Goal: Task Accomplishment & Management: Use online tool/utility

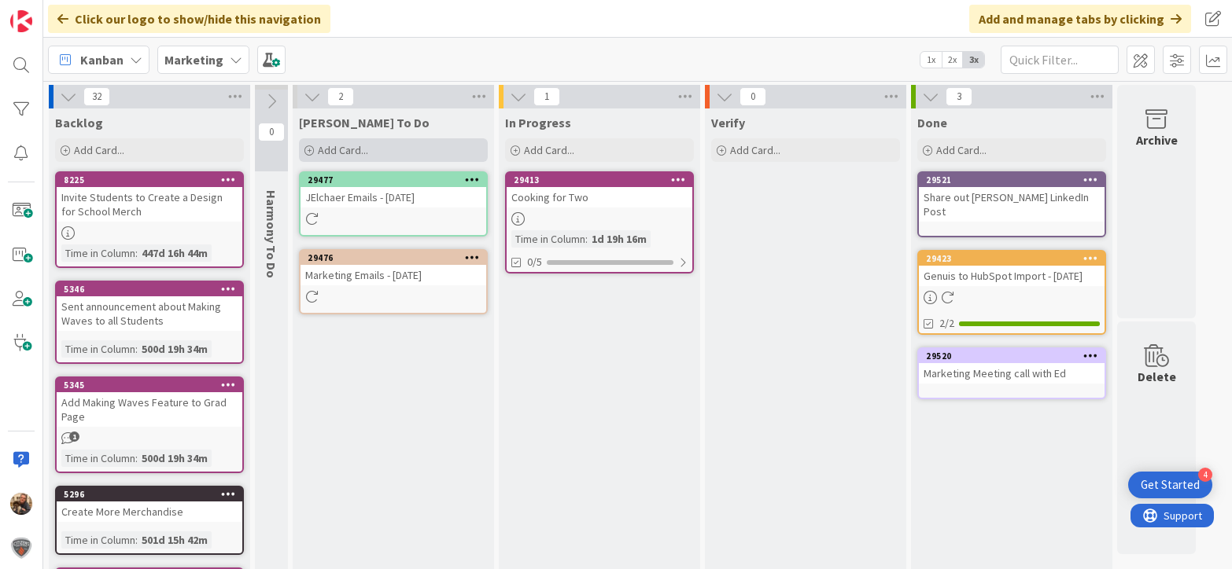
click at [341, 147] on span "Add Card..." at bounding box center [343, 150] width 50 height 14
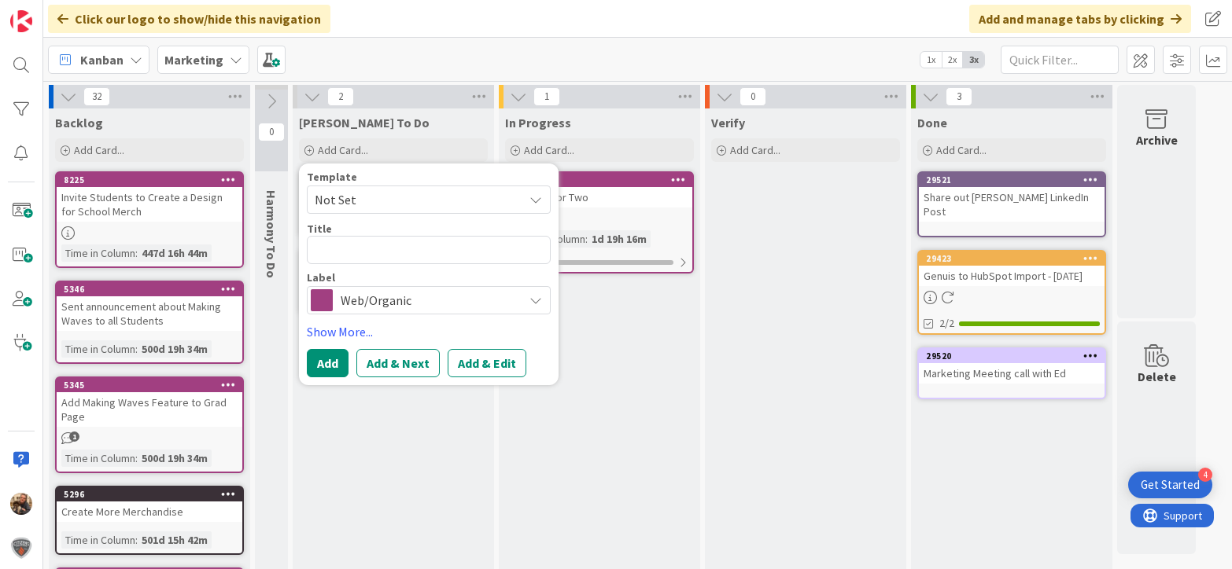
type textarea "x"
type textarea "R"
type textarea "x"
type textarea "Re"
type textarea "x"
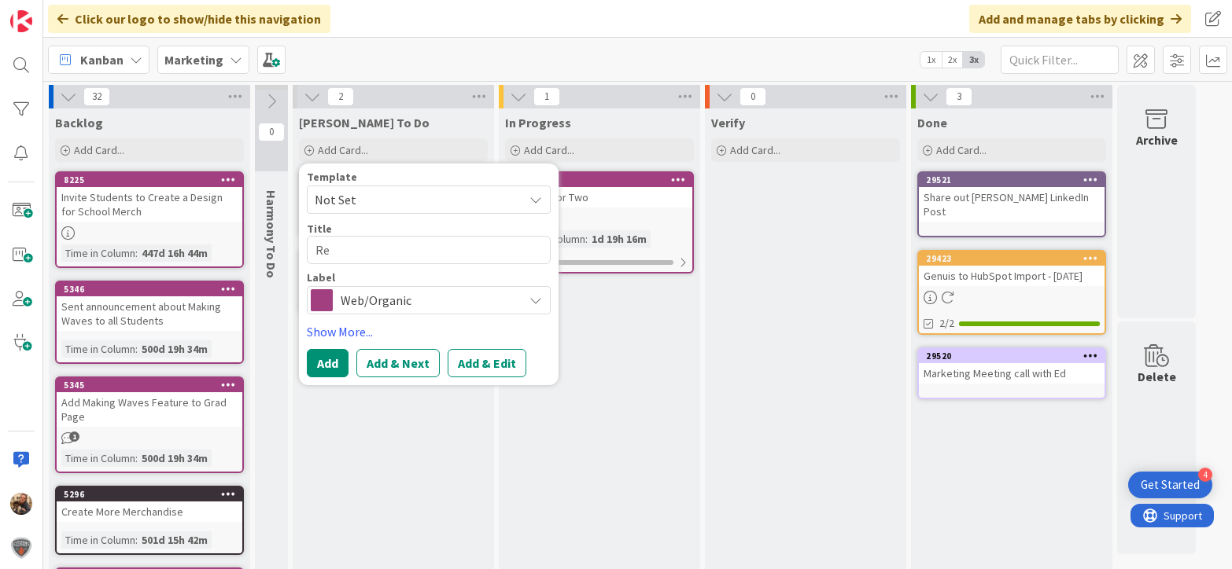
type textarea "Rev"
type textarea "x"
type textarea "Revi"
type textarea "x"
type textarea "Revie"
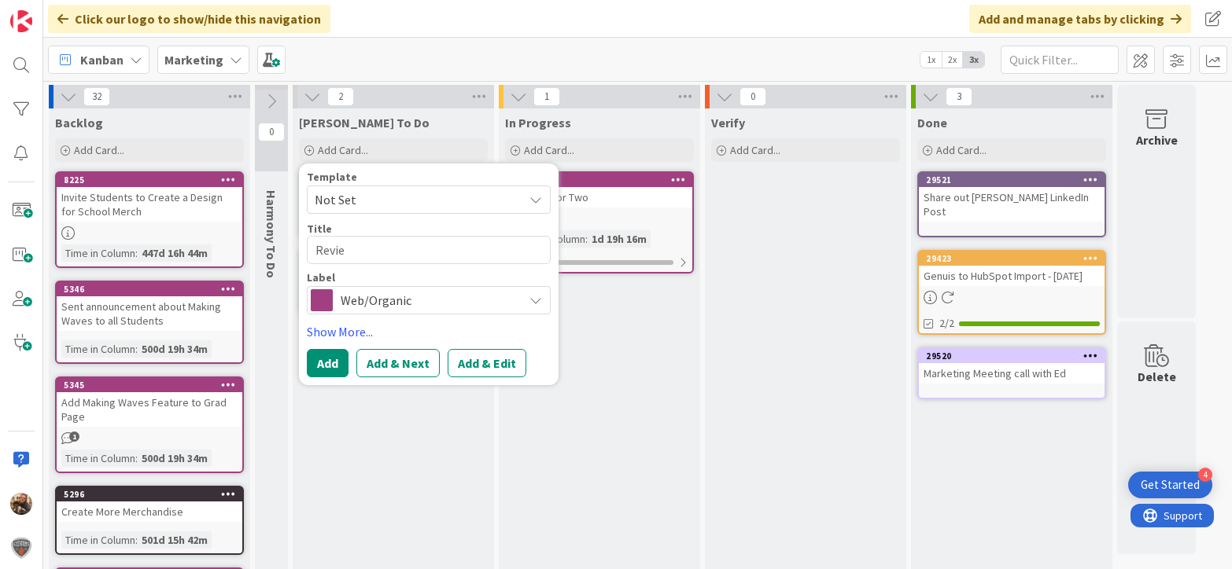
type textarea "x"
type textarea "Review"
type textarea "x"
type textarea "Revie"
type textarea "x"
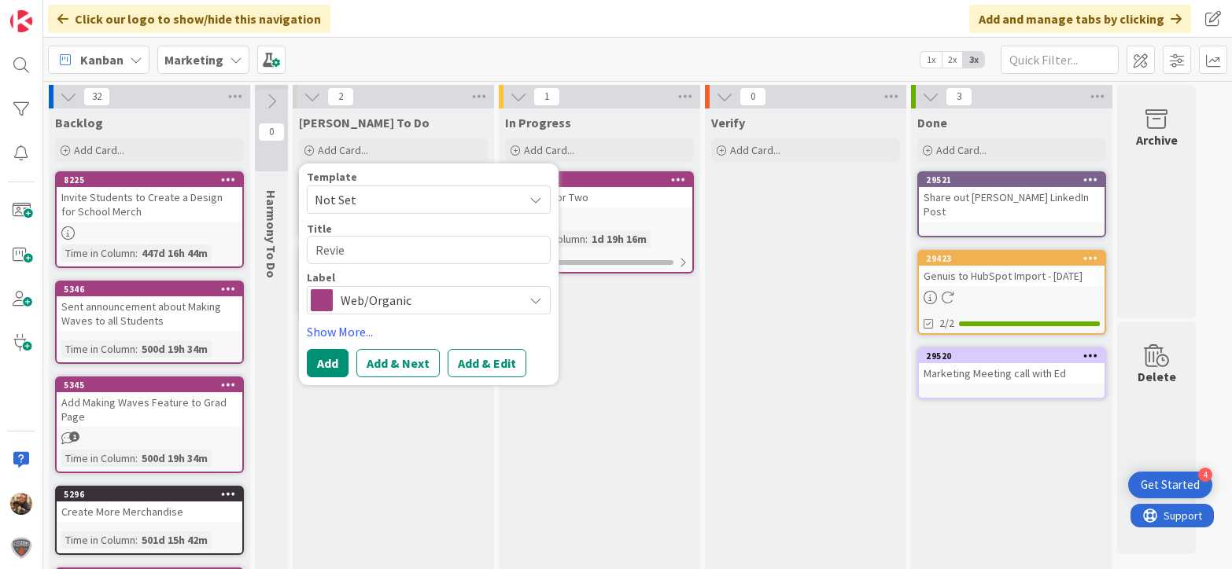
type textarea "Revi"
type textarea "x"
type textarea "Rev"
type textarea "x"
type textarea "Re"
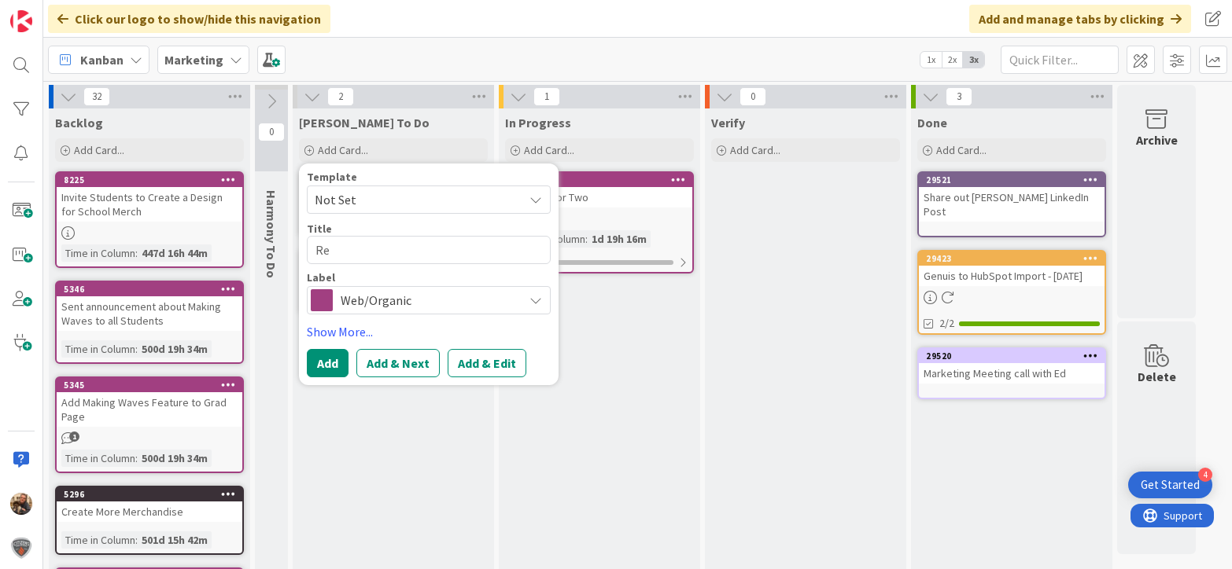
type textarea "x"
type textarea "R"
type textarea "x"
type textarea "L"
type textarea "x"
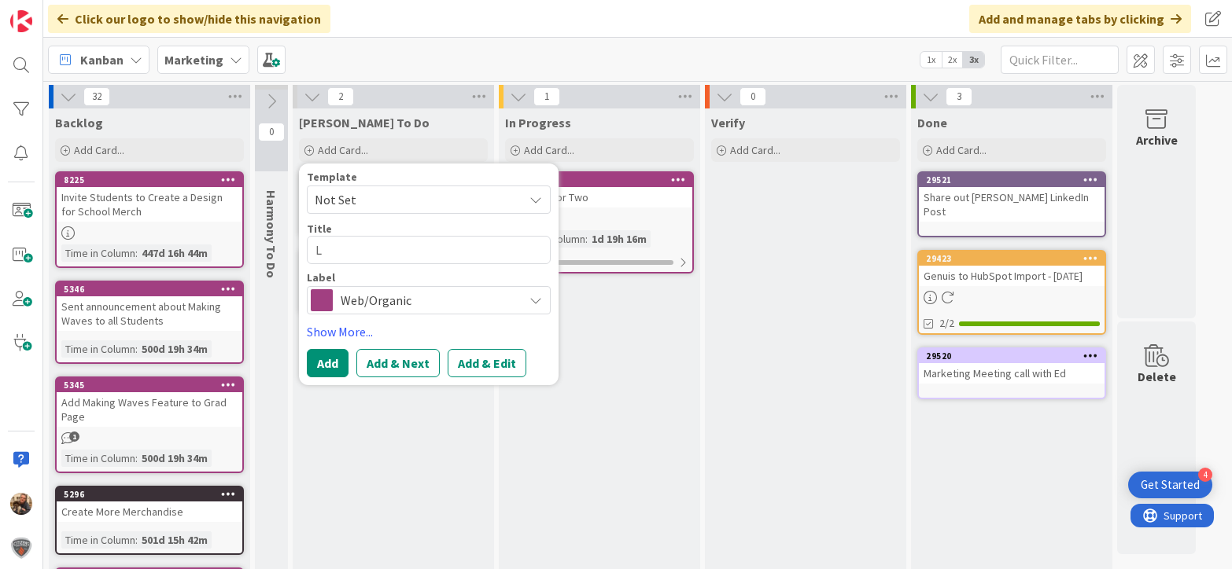
type textarea "La"
type textarea "x"
type textarea "Lan"
type textarea "x"
type textarea "Land"
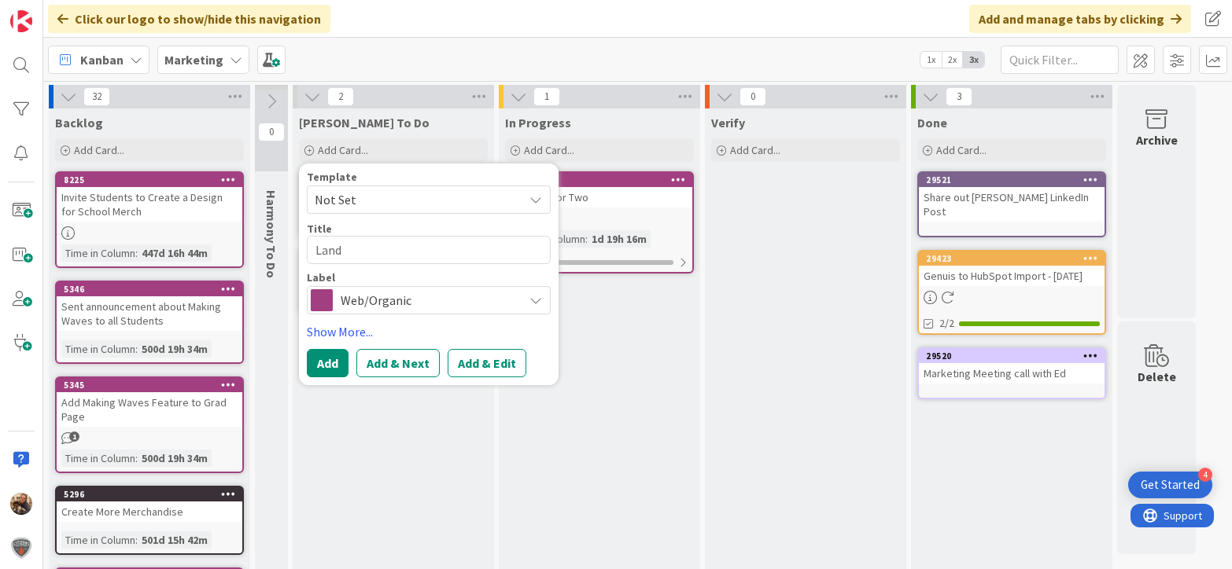
type textarea "x"
type textarea "[PERSON_NAME]"
type textarea "x"
type textarea "[PERSON_NAME]"
type textarea "x"
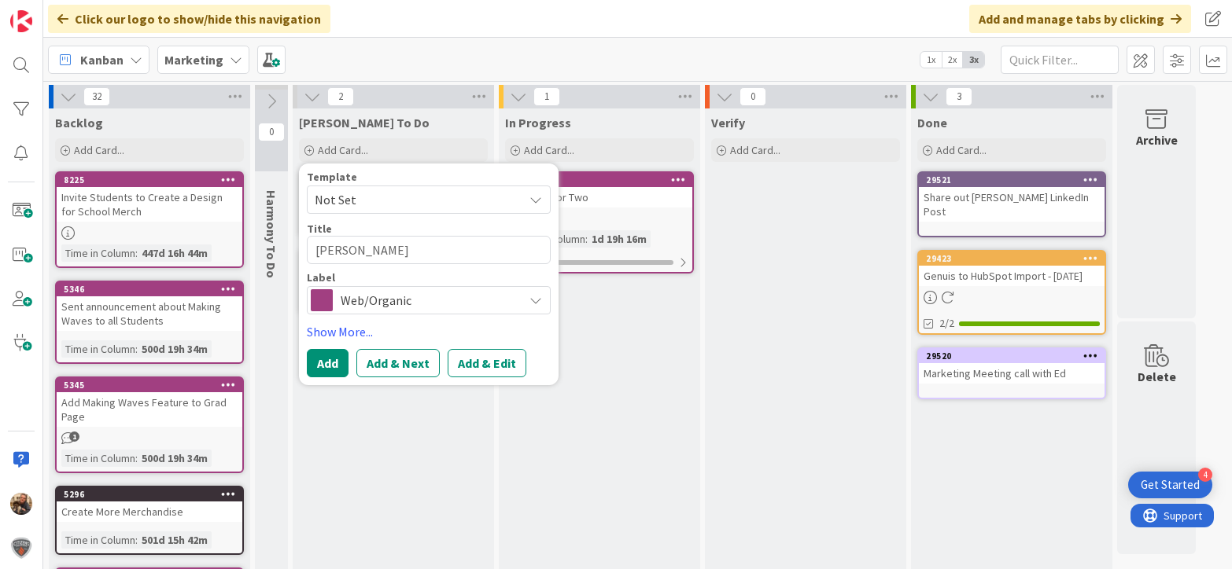
type textarea "Landing"
type textarea "x"
type textarea "Landing"
type textarea "x"
type textarea "Landing P"
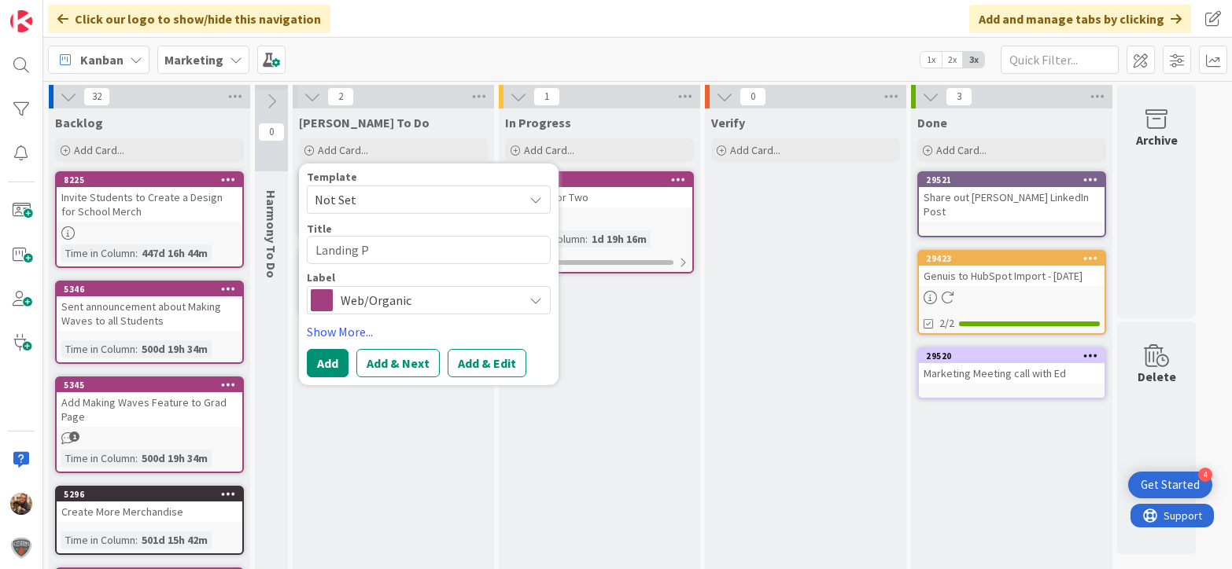
type textarea "x"
type textarea "Landing Pa"
type textarea "x"
type textarea "Landing Pag"
type textarea "x"
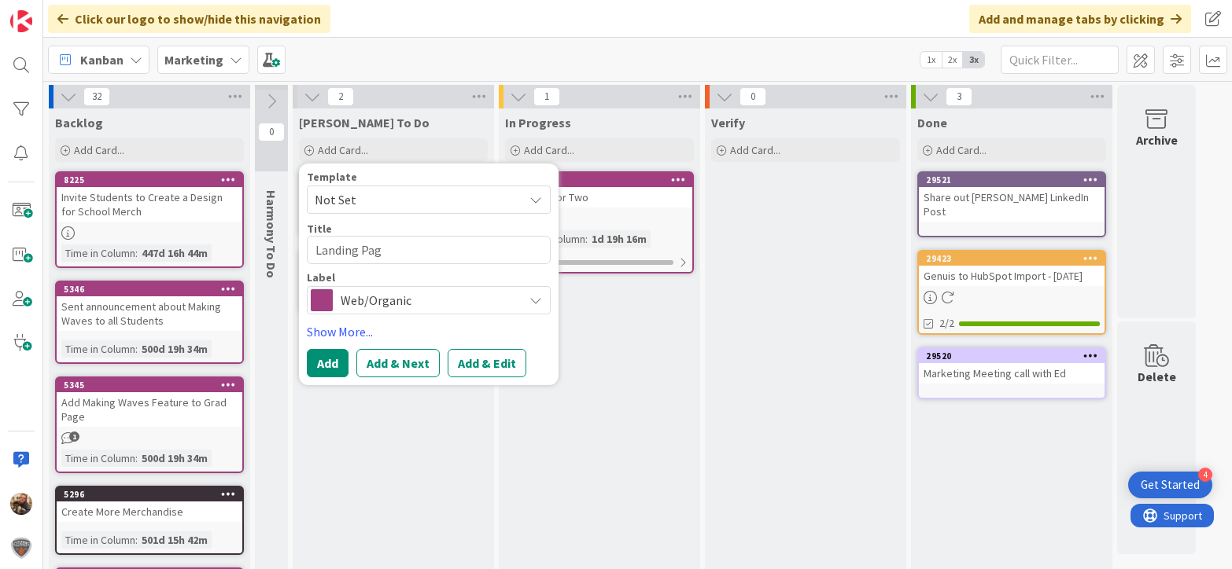
type textarea "Landing Page"
type textarea "x"
type textarea "Landing Pages"
type textarea "x"
type textarea "Landing Pages"
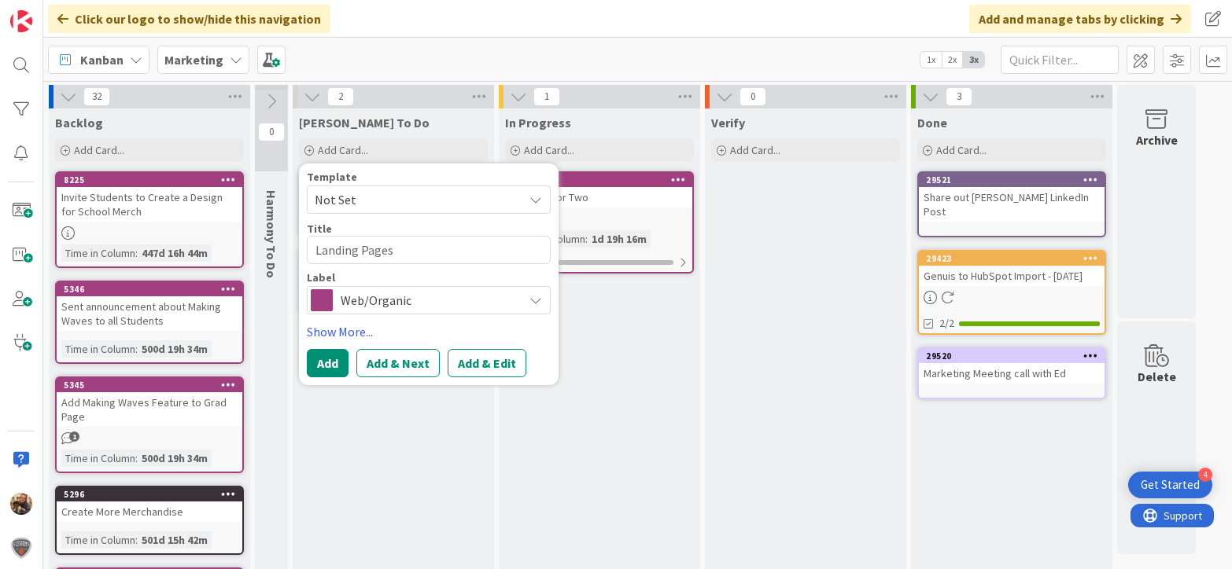
type textarea "x"
type textarea "Landing Pages f"
type textarea "x"
type textarea "Landing Pages fo"
type textarea "x"
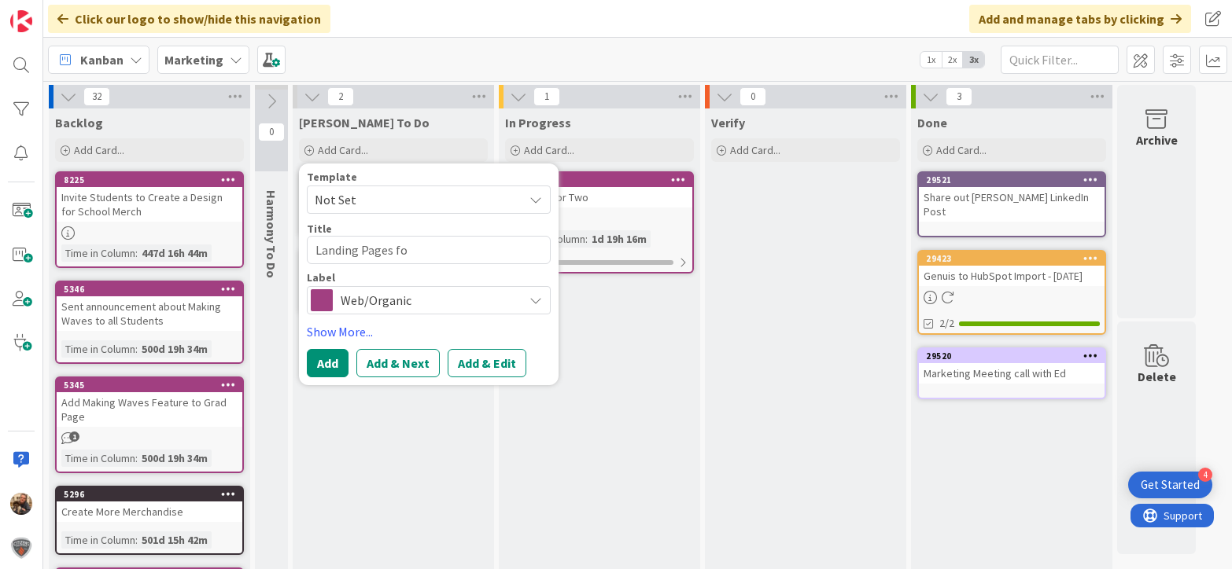
type textarea "Landing Pages for"
type textarea "x"
type textarea "Landing Pages for"
type textarea "x"
type textarea "Landing Pages for E"
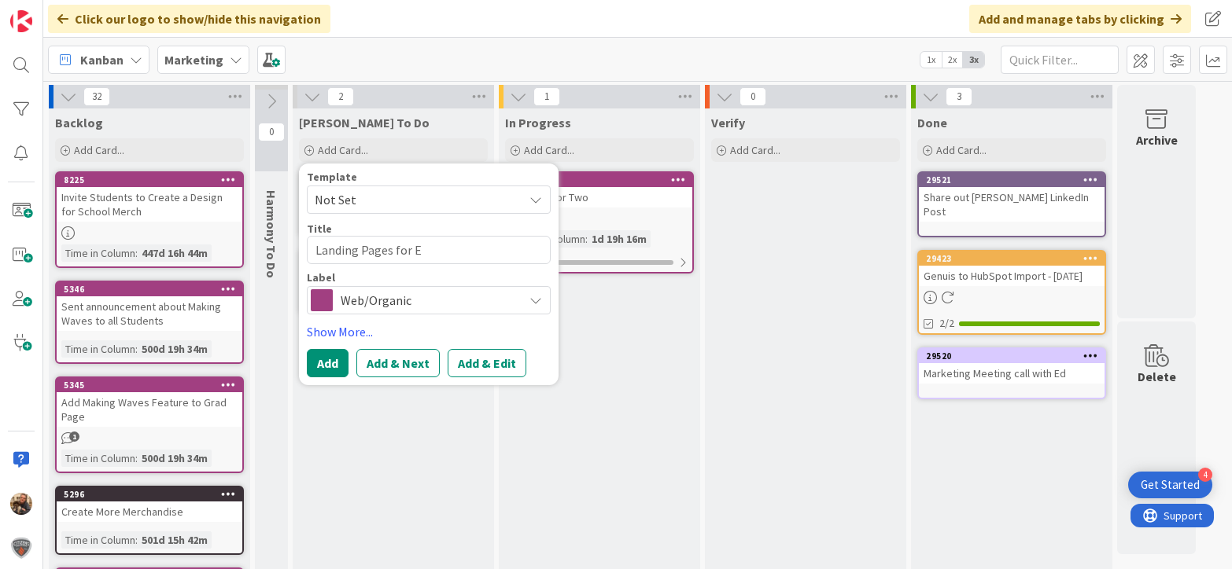
type textarea "x"
type textarea "Landing Pages for Ea"
type textarea "x"
type textarea "Landing Pages for Eac"
type textarea "x"
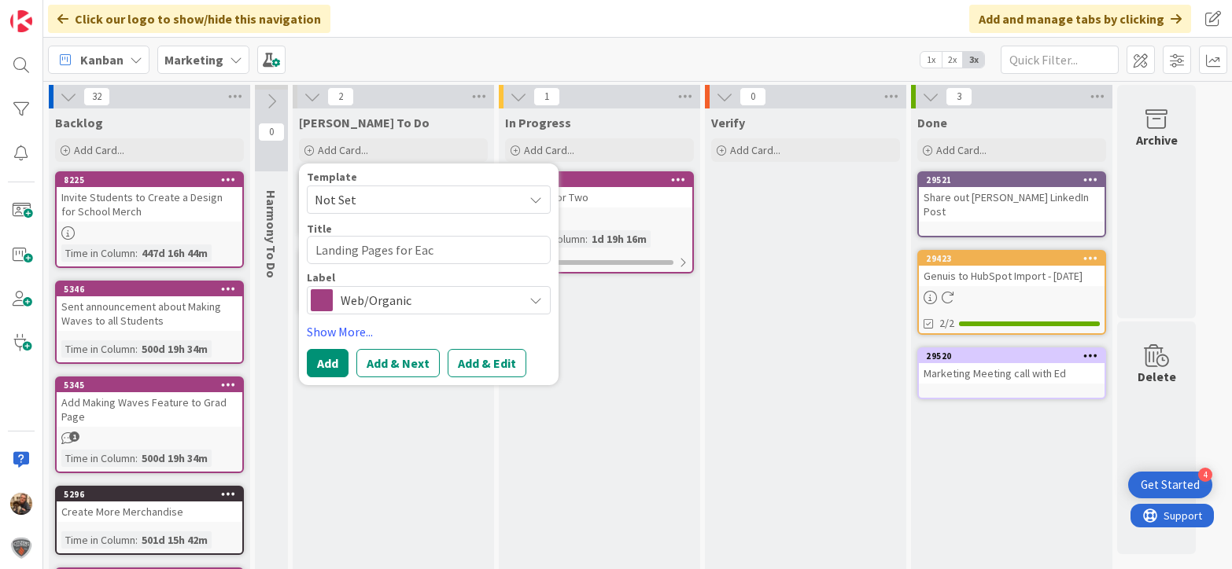
type textarea "Landing Pages for Each"
type textarea "x"
type textarea "Landing Pages for Each"
type textarea "x"
type textarea "Landing Pages for Each S"
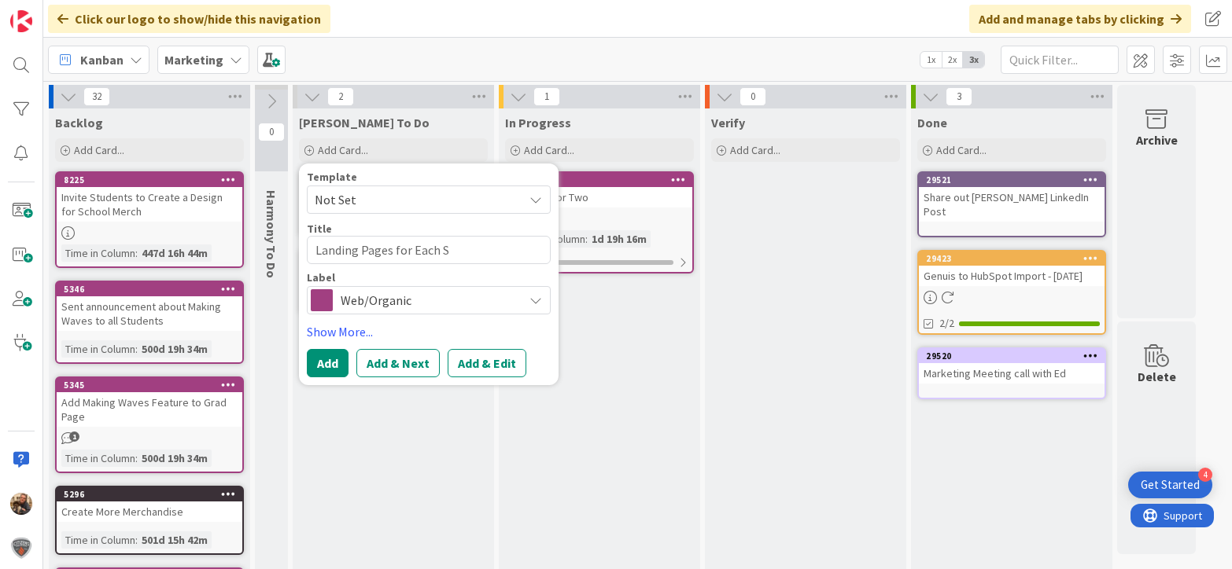
type textarea "x"
type textarea "Landing Pages for Each Sc"
type textarea "x"
type textarea "Landing Pages for Each Sch"
type textarea "x"
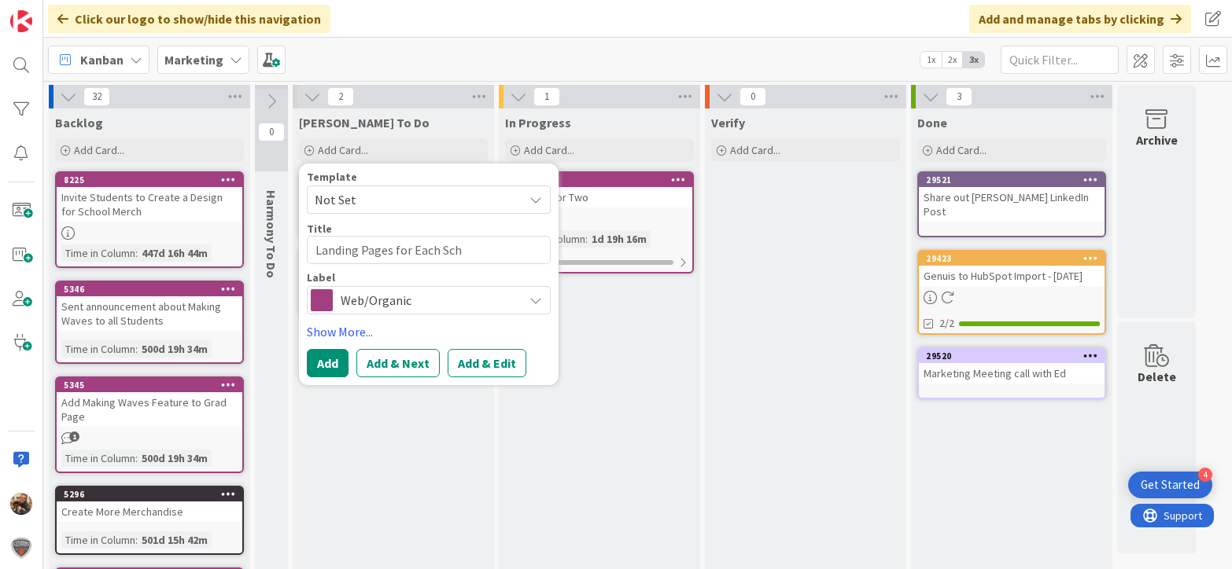
type textarea "Landing Pages for Each Scho"
type textarea "x"
type textarea "Landing Pages for Each Schoo"
type textarea "x"
type textarea "Landing Pages for Each School"
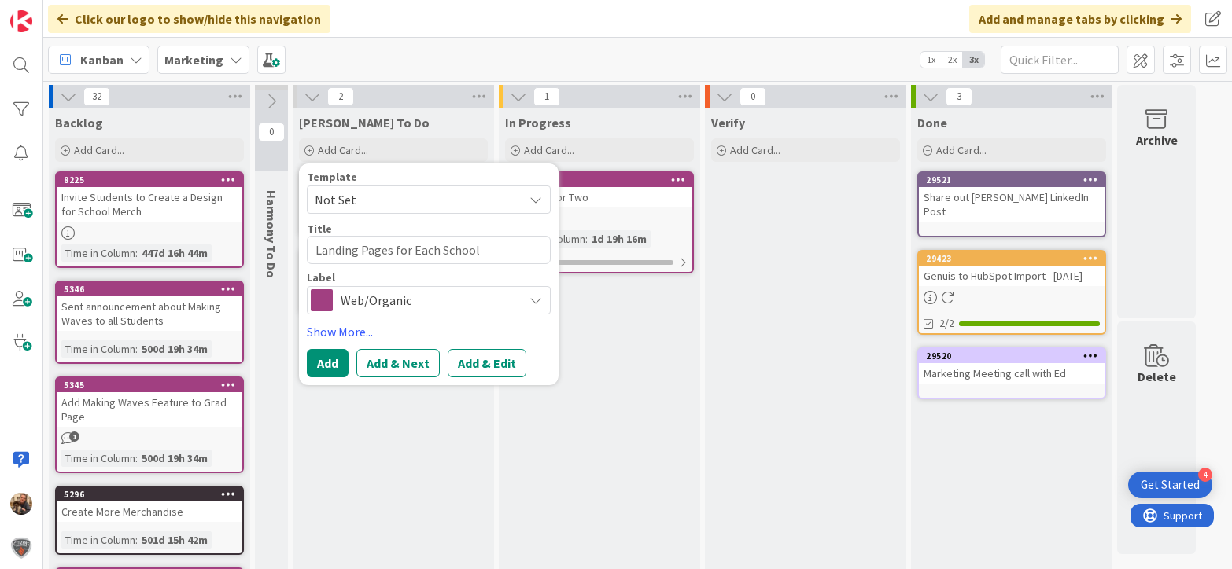
type textarea "x"
type textarea "Landing Pages for Each School"
type textarea "x"
type textarea "Landing Pages for Each School C"
type textarea "x"
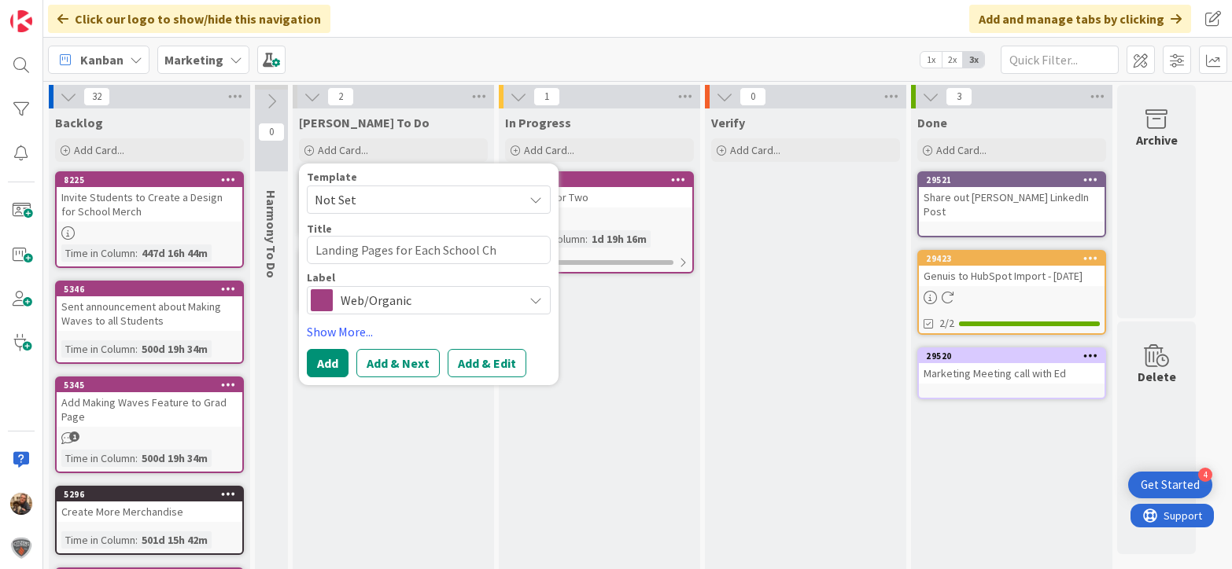
type textarea "Landing Pages for Each School Cho"
type textarea "x"
type textarea "Landing Pages for Each School Chop"
type textarea "x"
type textarea "Landing Pages for Each School Chopi"
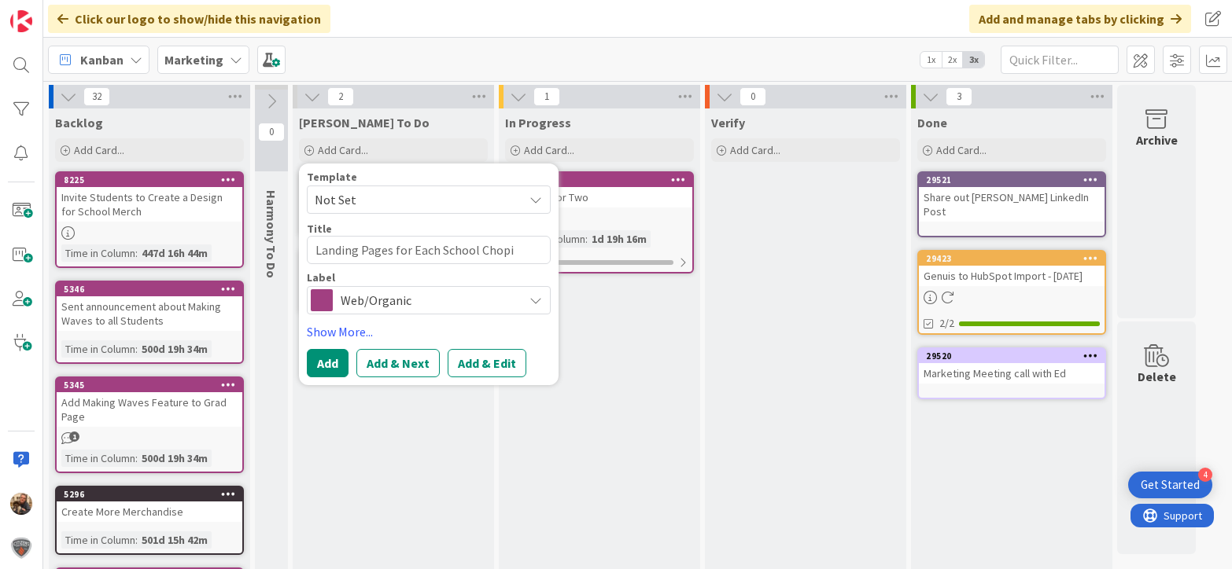
type textarea "x"
type textarea "Landing Pages for Each School Chopic"
type textarea "x"
type textarea "Landing Pages for Each School Chopice"
type textarea "x"
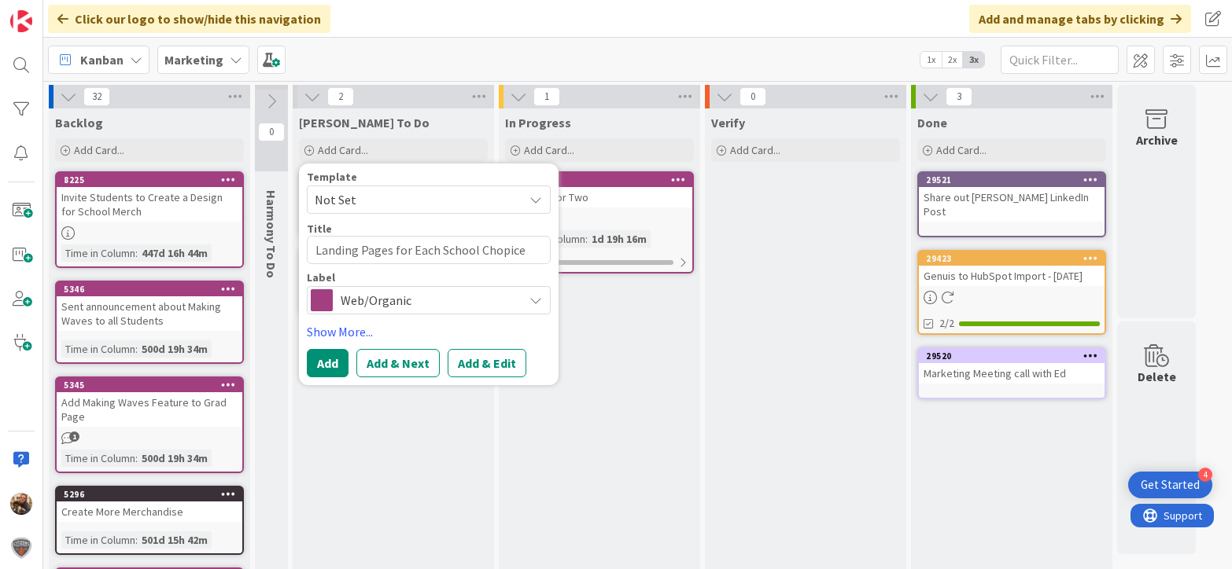
type textarea "Landing Pages for Each School Chopic"
type textarea "x"
type textarea "Landing Pages for Each School Chopi"
type textarea "x"
type textarea "Landing Pages for Each School Chop"
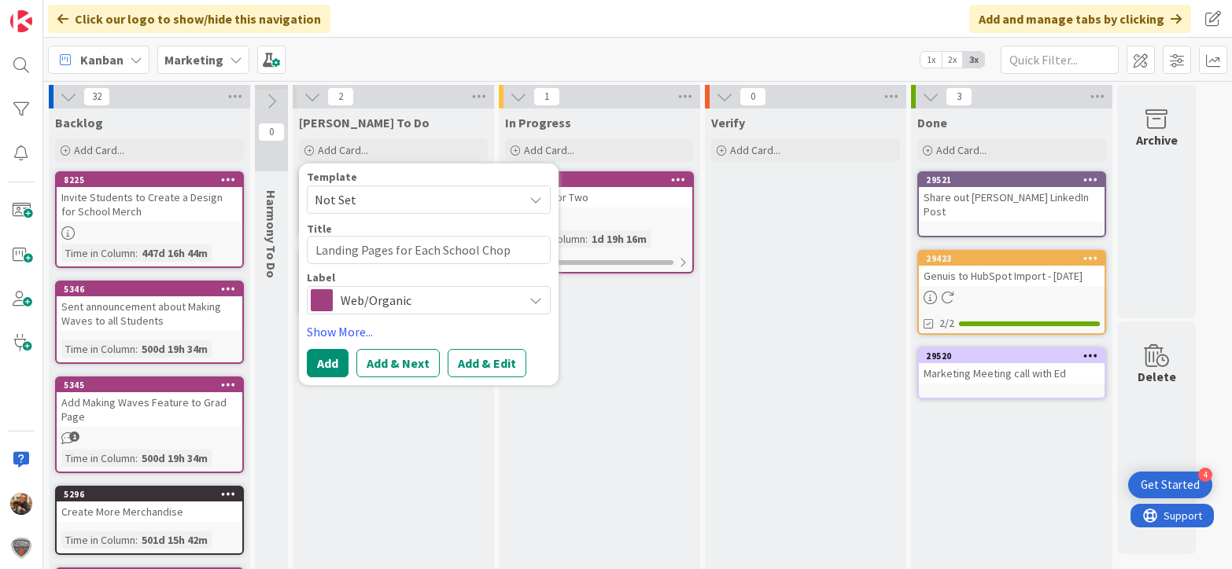
type textarea "x"
type textarea "Landing Pages for Each School Cho"
type textarea "x"
type textarea "Landing Pages for Each School [PERSON_NAME]"
type textarea "x"
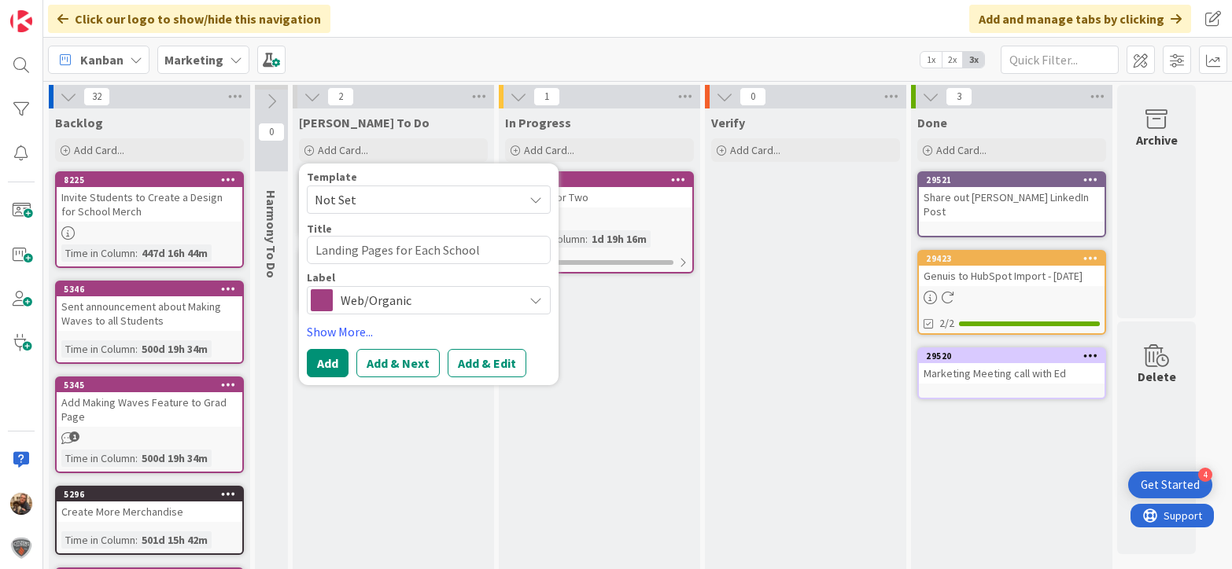
type textarea "Landing Pages for Each School Choic"
type textarea "x"
type textarea "Landing Pages for Each School Choice"
type textarea "x"
type textarea "Landing Pages for Each School Choice"
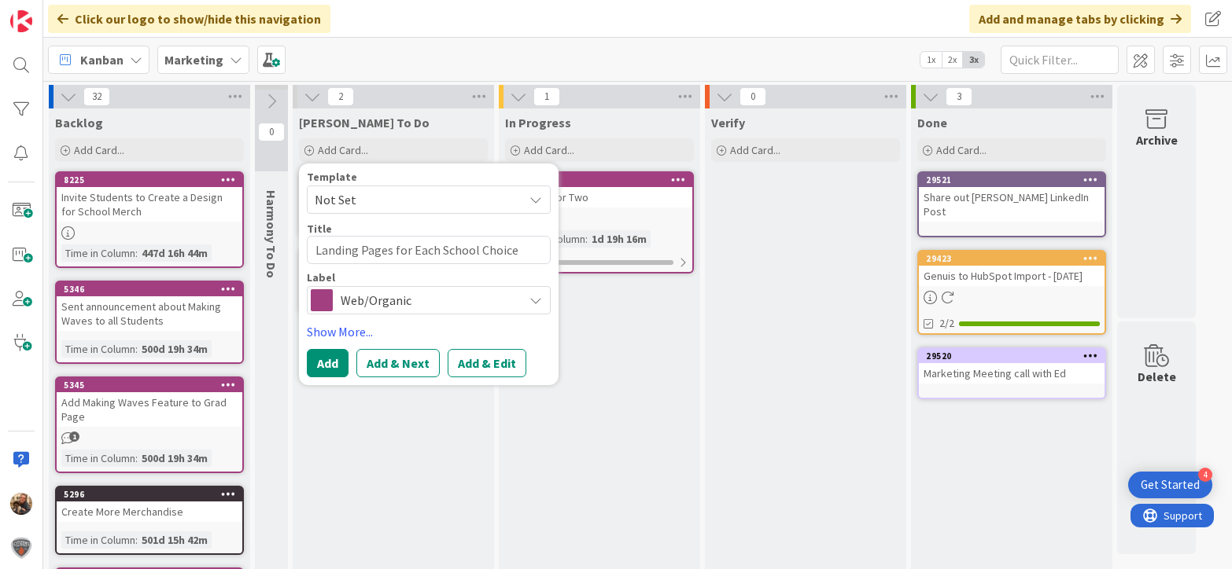
type textarea "x"
type textarea "Landing Pages for Each School Choice S"
type textarea "x"
type textarea "Landing Pages for Each School Choice St"
type textarea "x"
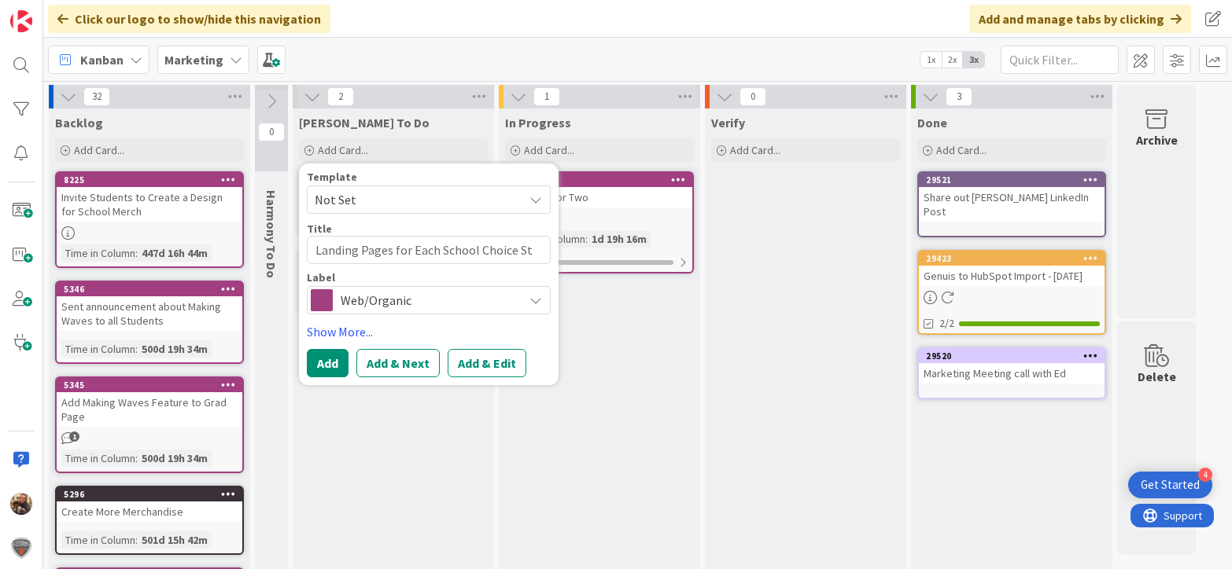
type textarea "Landing Pages for Each School Choice Sta"
type textarea "x"
type textarea "Landing Pages for Each School Choice Stat"
type textarea "x"
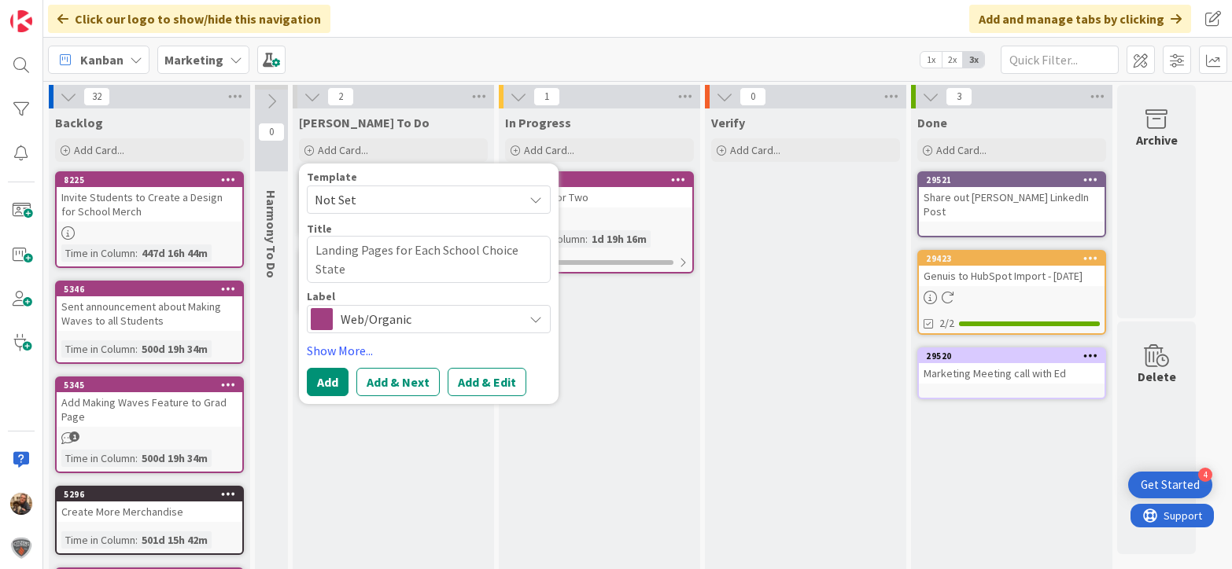
type textarea "Landing Pages for Each School Choice State"
click at [377, 206] on span "Not Set" at bounding box center [413, 200] width 197 height 20
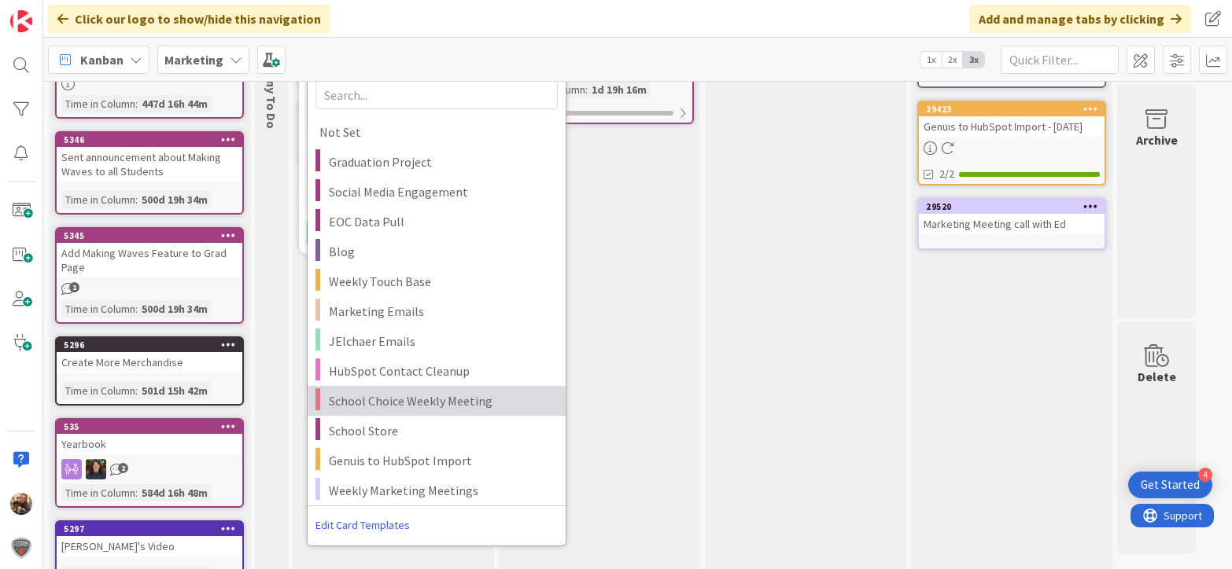
scroll to position [150, 0]
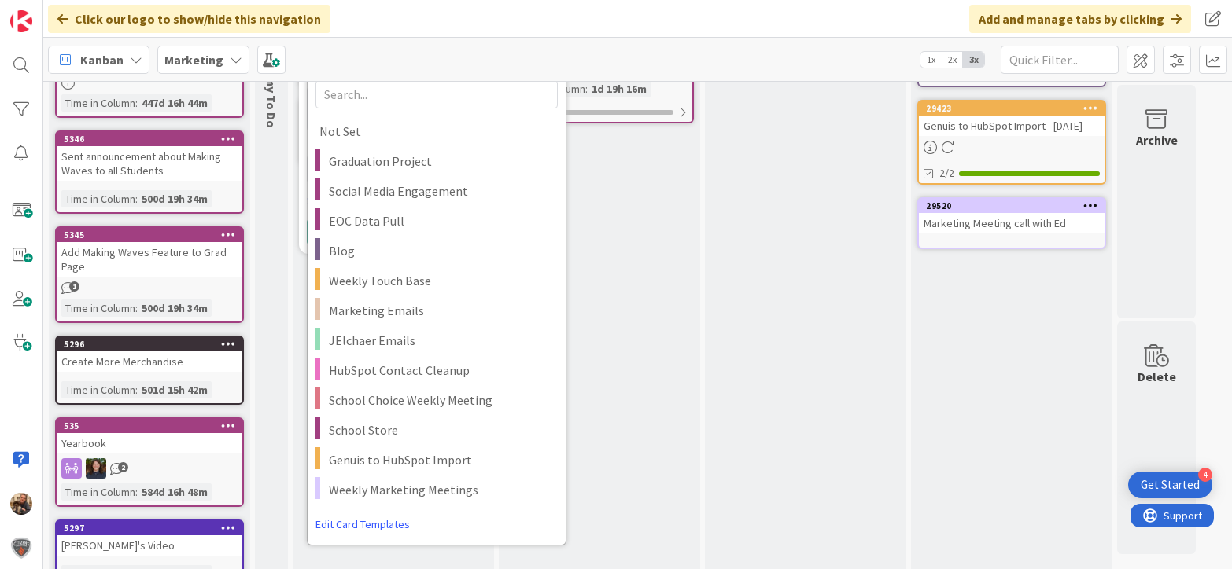
click at [373, 521] on link "Edit Card Templates" at bounding box center [362, 524] width 110 height 28
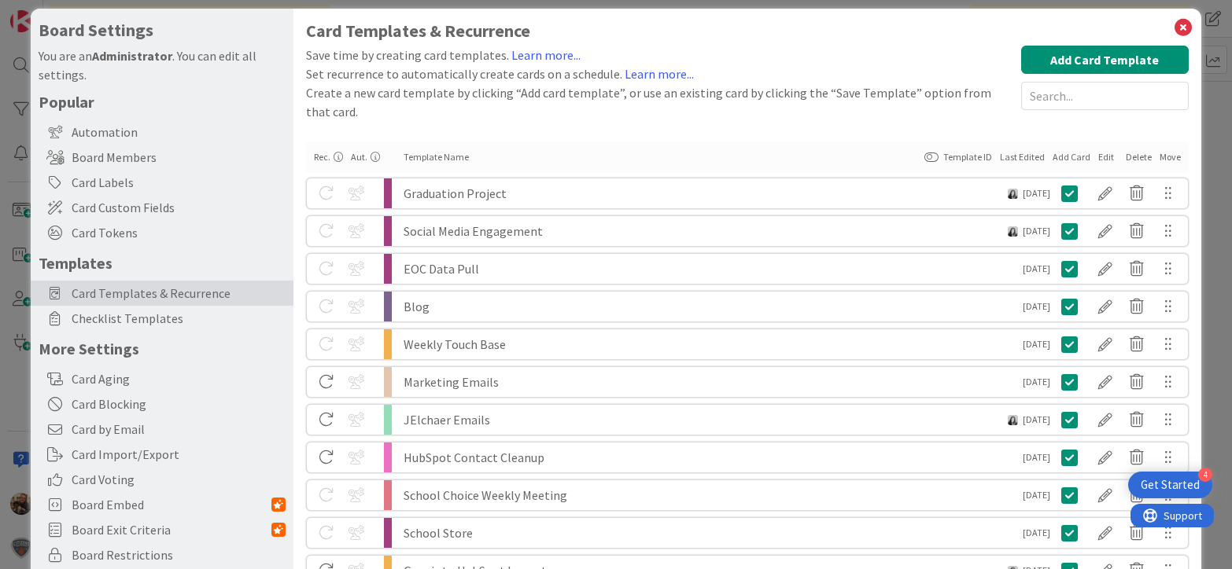
scroll to position [0, 0]
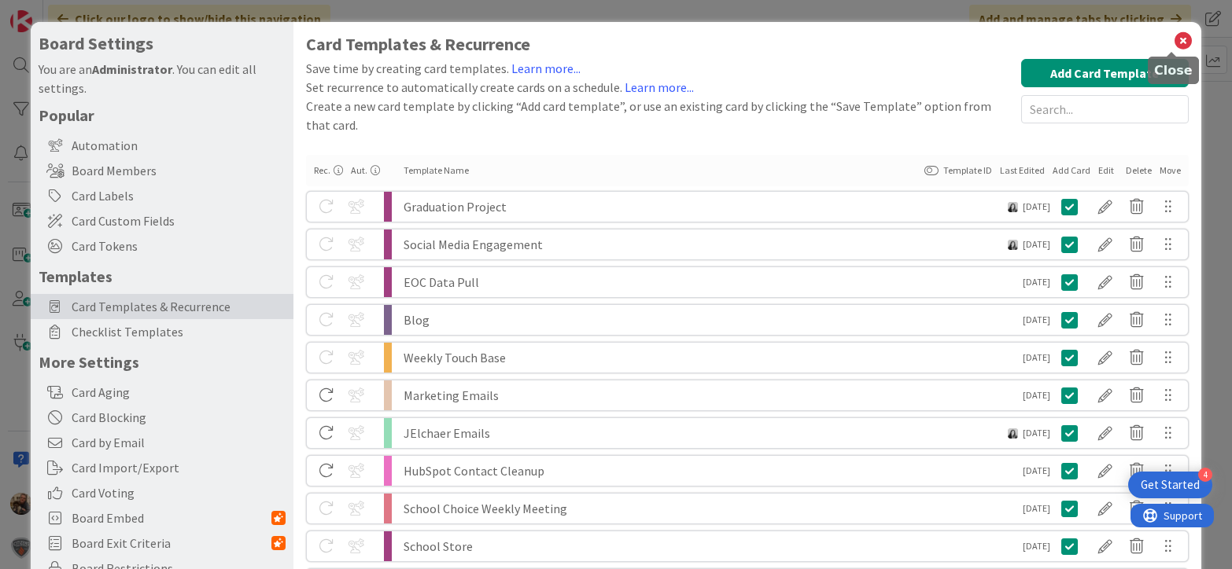
click at [1165, 40] on icon at bounding box center [1183, 41] width 20 height 22
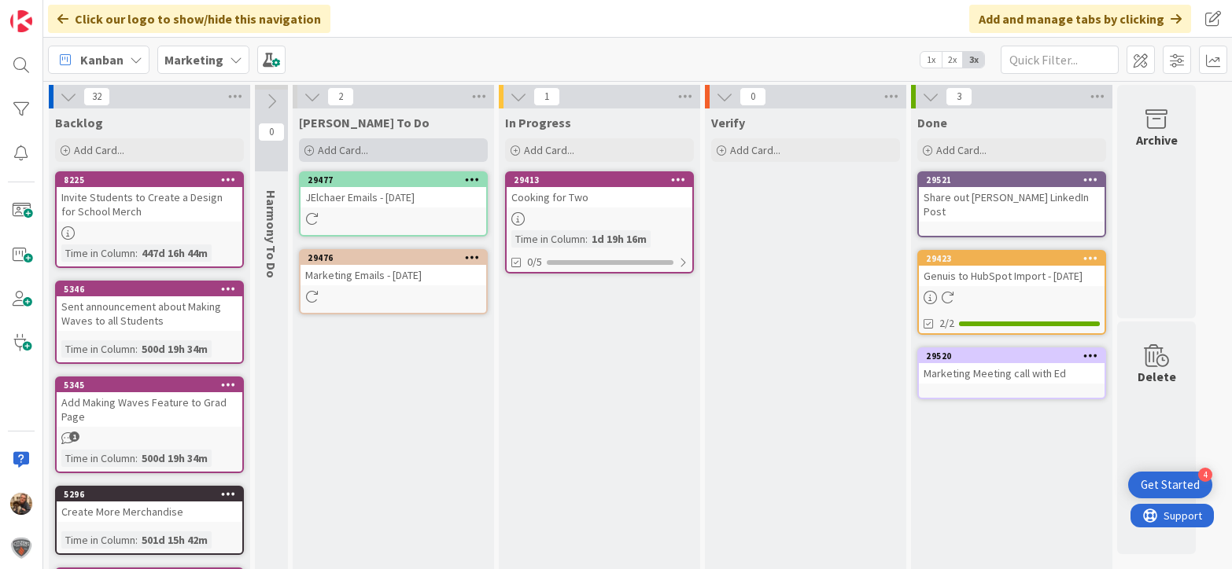
click at [332, 157] on div "Add Card..." at bounding box center [393, 150] width 189 height 24
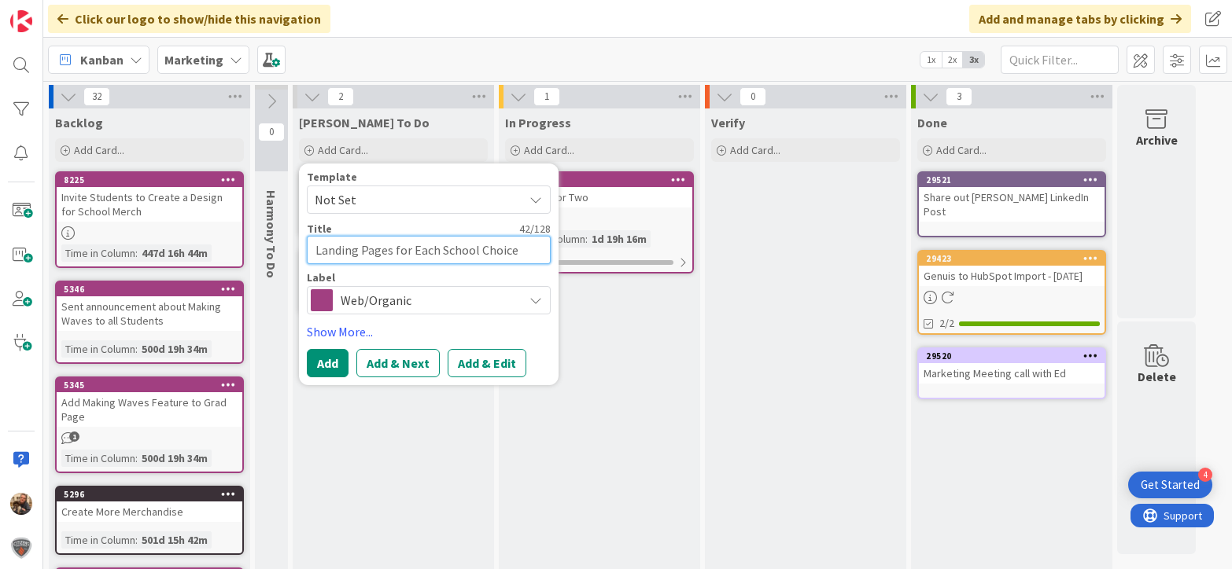
scroll to position [13, 0]
click at [395, 304] on span "Web/Organic" at bounding box center [428, 300] width 175 height 22
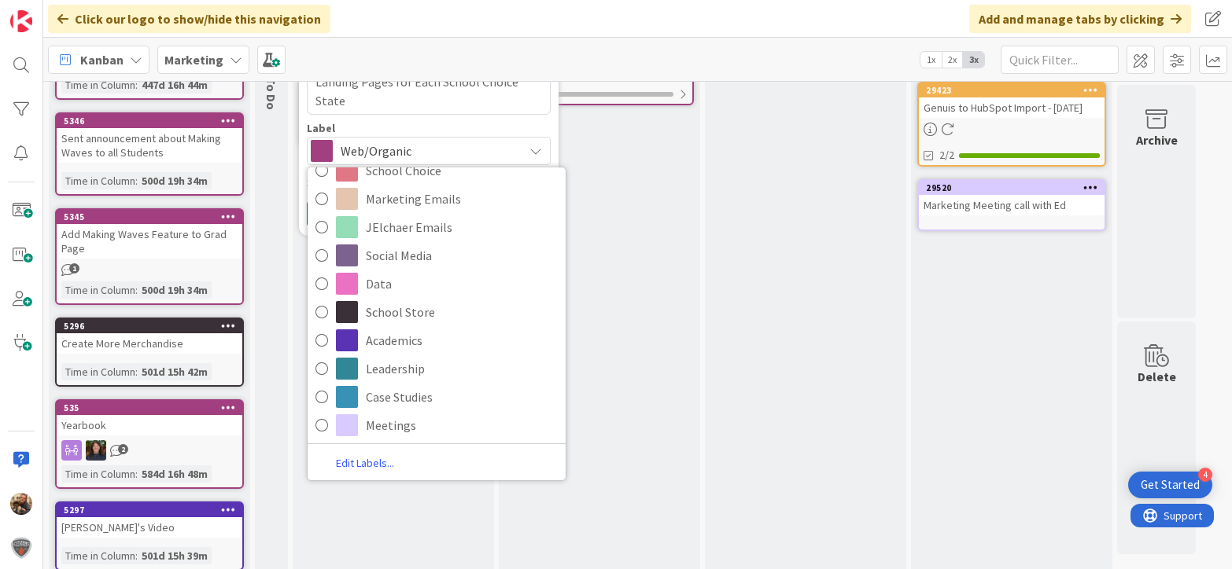
scroll to position [0, 0]
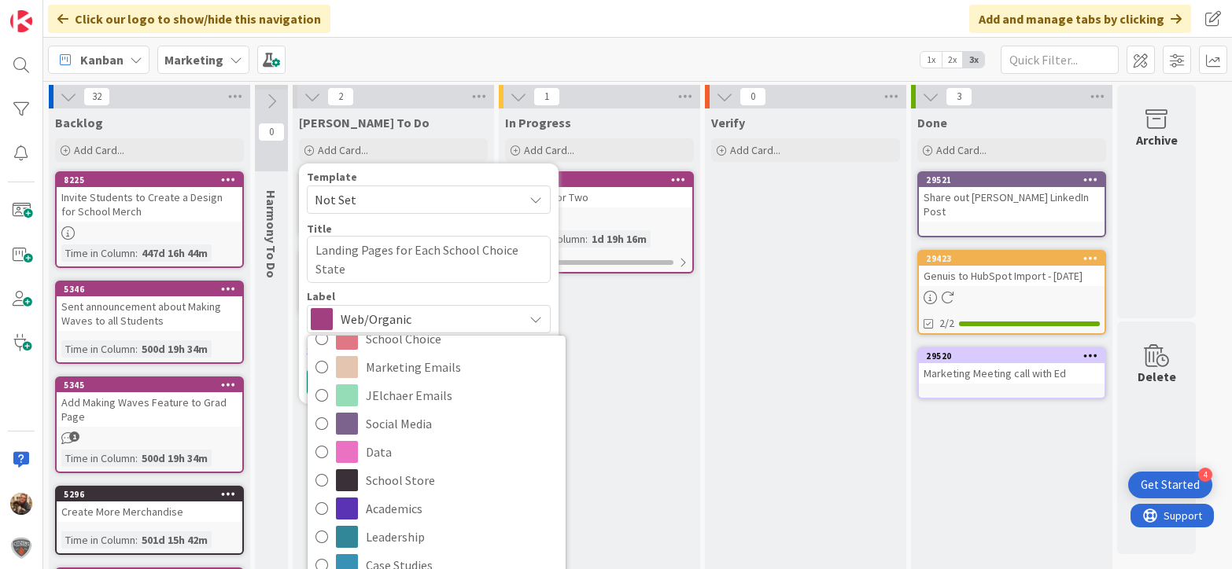
click at [376, 312] on span "Web/Organic" at bounding box center [428, 319] width 175 height 22
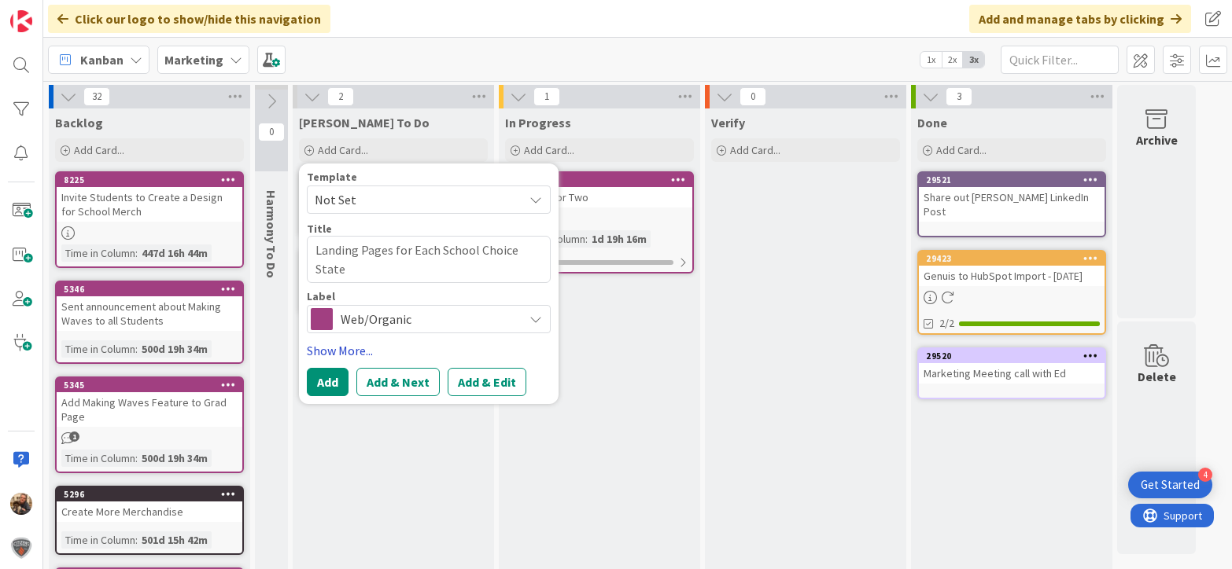
click at [347, 352] on link "Show More..." at bounding box center [429, 350] width 244 height 19
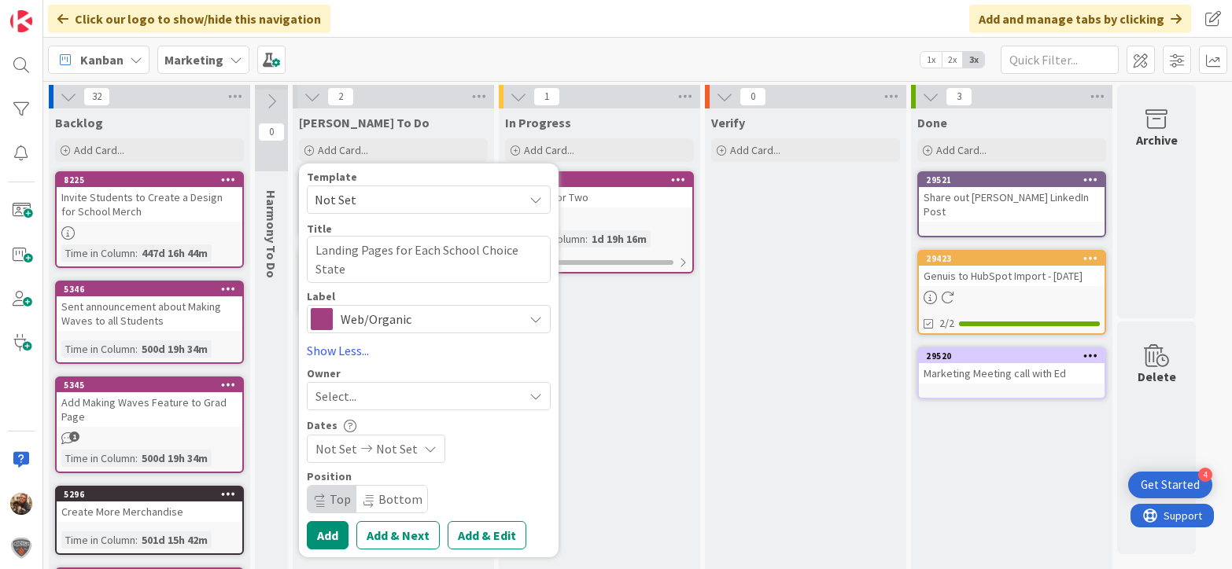
click at [381, 397] on div "Select..." at bounding box center [419, 396] width 208 height 19
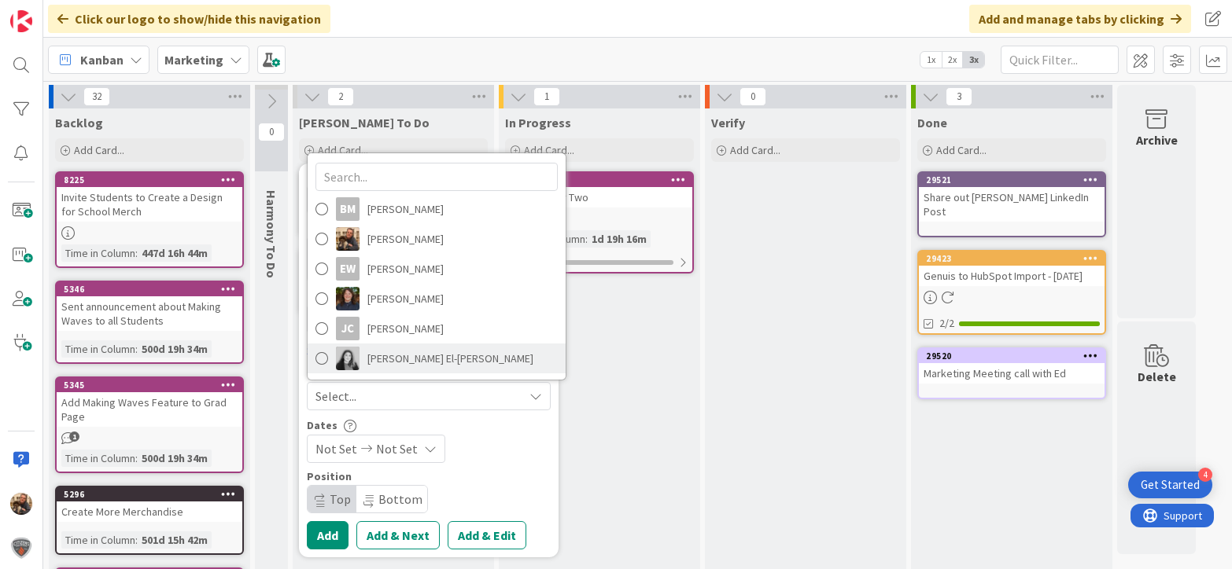
click at [391, 365] on span "[PERSON_NAME] El-[PERSON_NAME]" at bounding box center [450, 359] width 166 height 24
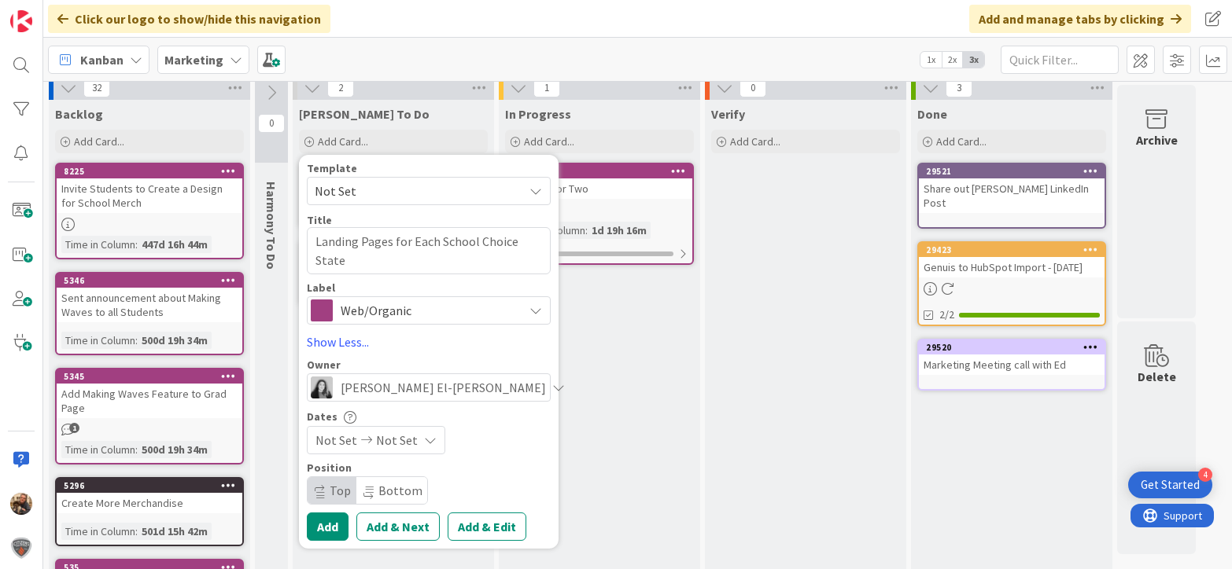
scroll to position [7, 0]
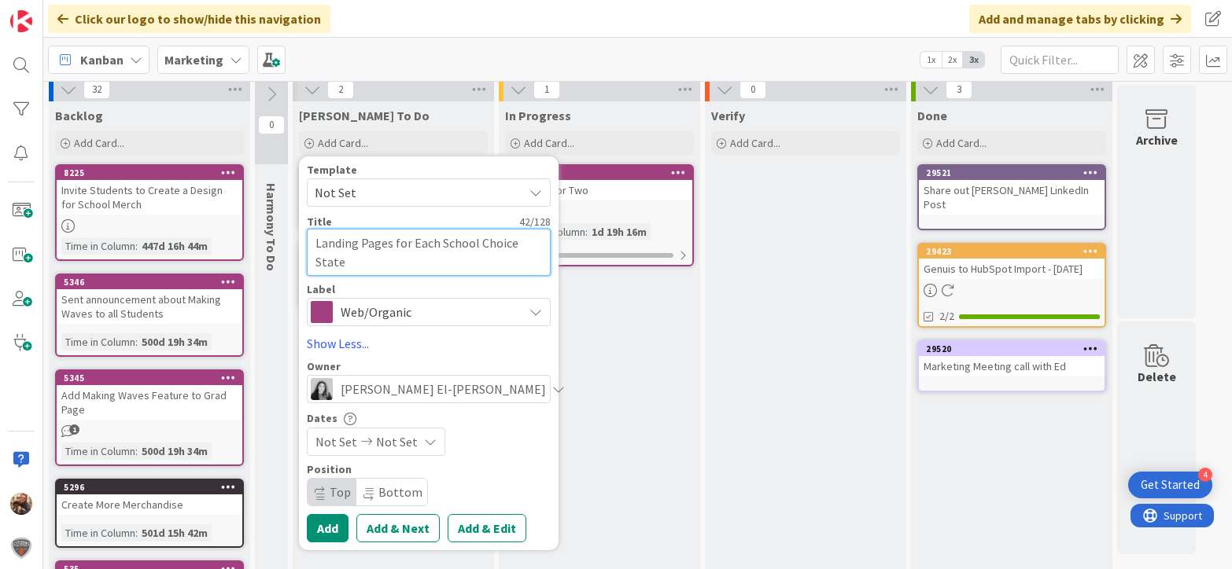
click at [377, 266] on textarea "Landing Pages for Each School Choice State" at bounding box center [429, 252] width 244 height 47
type textarea "x"
type textarea "Landing Pages for Each School Choice State"
type textarea "x"
type textarea "Landing Pages for Each School Choice State -"
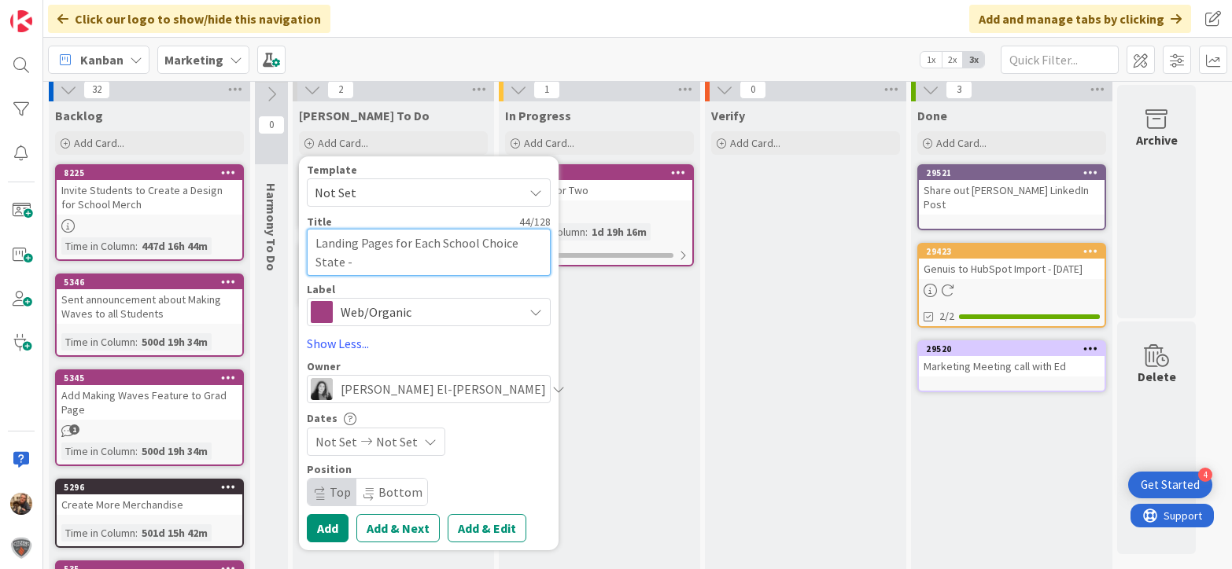
type textarea "x"
type textarea "Landing Pages for Each School Choice State -"
type textarea "x"
type textarea "Landing Pages for Each School Choice State - B"
type textarea "x"
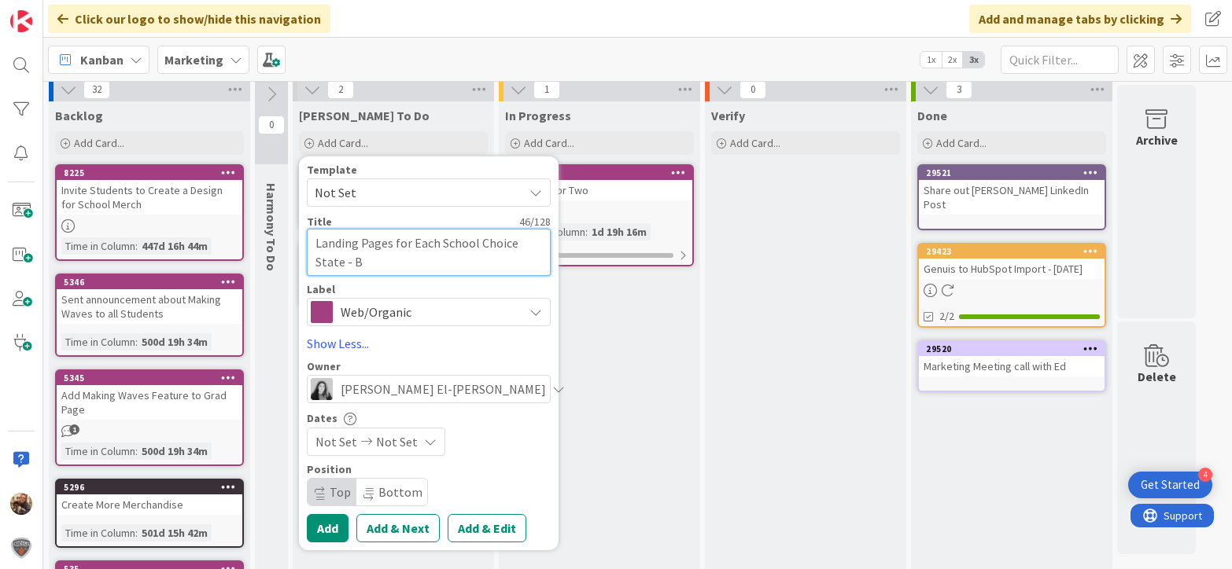
type textarea "Landing Pages for Each School Choice State - Br"
type textarea "x"
type textarea "Landing Pages for Each School Choice State - Bri"
type textarea "x"
type textarea "Landing Pages for Each School Choice State - [GEOGRAPHIC_DATA]"
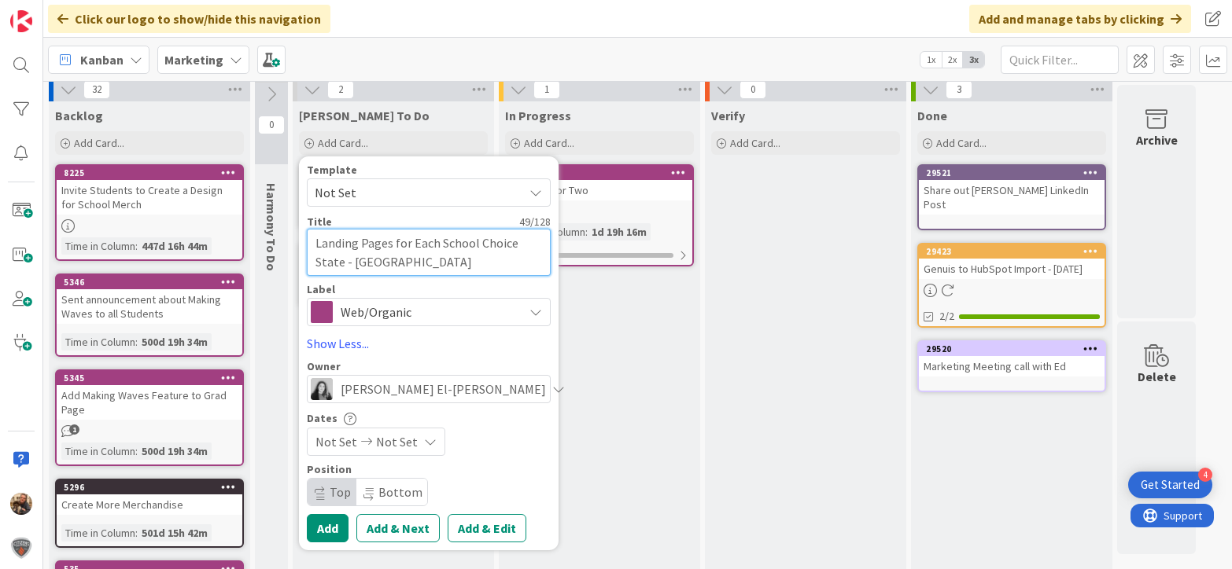
type textarea "x"
type textarea "Landing Pages for Each School Choice State - [PERSON_NAME]"
type textarea "x"
type textarea "Landing Pages for Each School Choice State - [PERSON_NAME]"
type textarea "x"
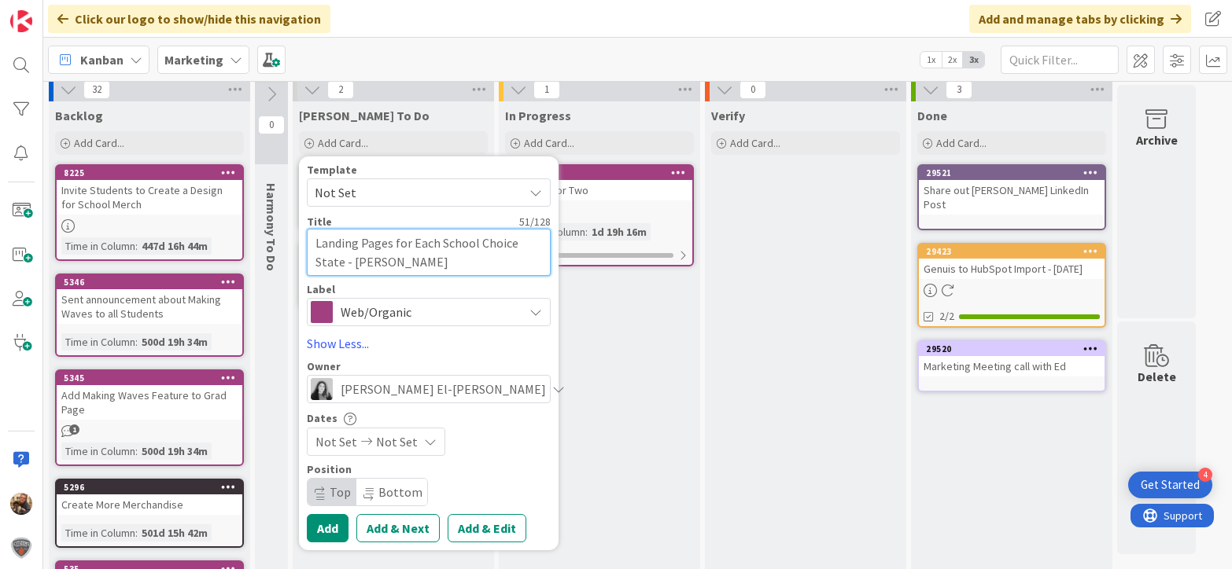
type textarea "Landing Pages for Each School Choice State - [PERSON_NAME]"
type textarea "x"
type textarea "Landing Pages for Each School Choice State - [PERSON_NAME]"
type textarea "x"
type textarea "Landing Pages for Each School Choice State - [PERSON_NAME]"
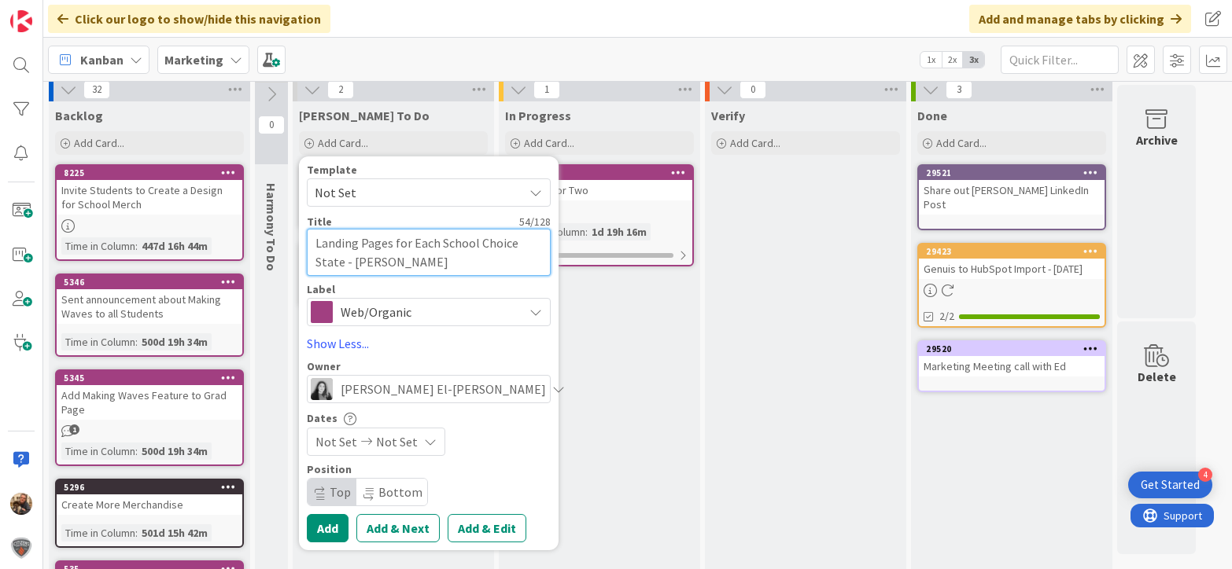
type textarea "x"
type textarea "Landing Pages for Each School Choice State - [PERSON_NAME]"
type textarea "x"
type textarea "Landing Pages for Each School Choice State - [PERSON_NAME]"
type textarea "x"
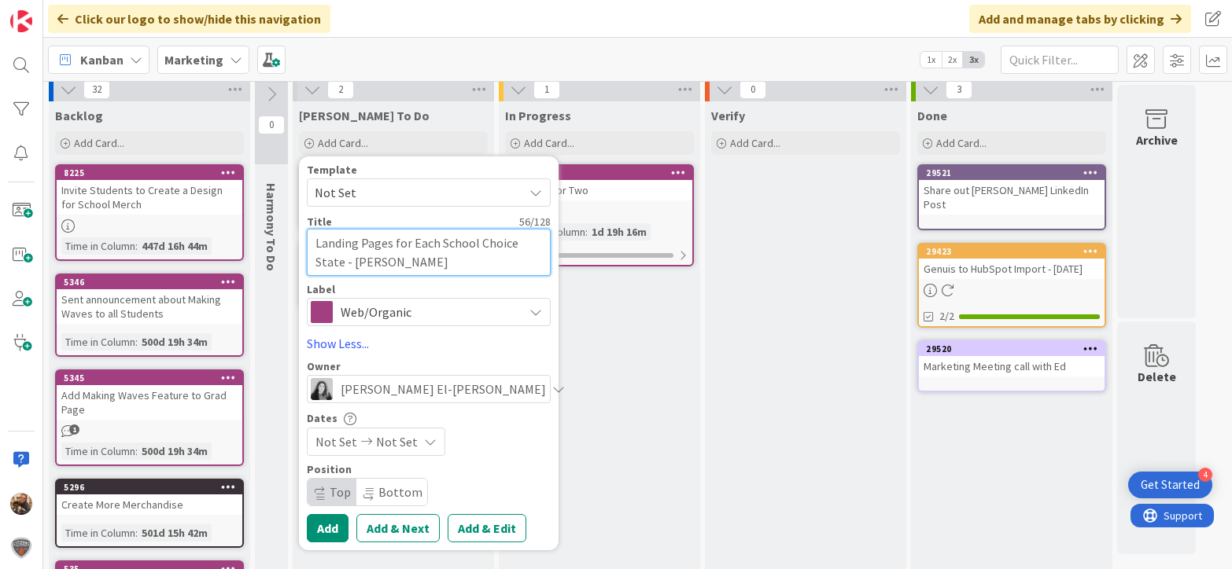
type textarea "Landing Pages for Each School Choice State - [PERSON_NAME]"
type textarea "x"
type textarea "Landing Pages for Each School Choice State - [PERSON_NAME]"
type textarea "x"
type textarea "Landing Pages for Each School Choice State - [PERSON_NAME]"
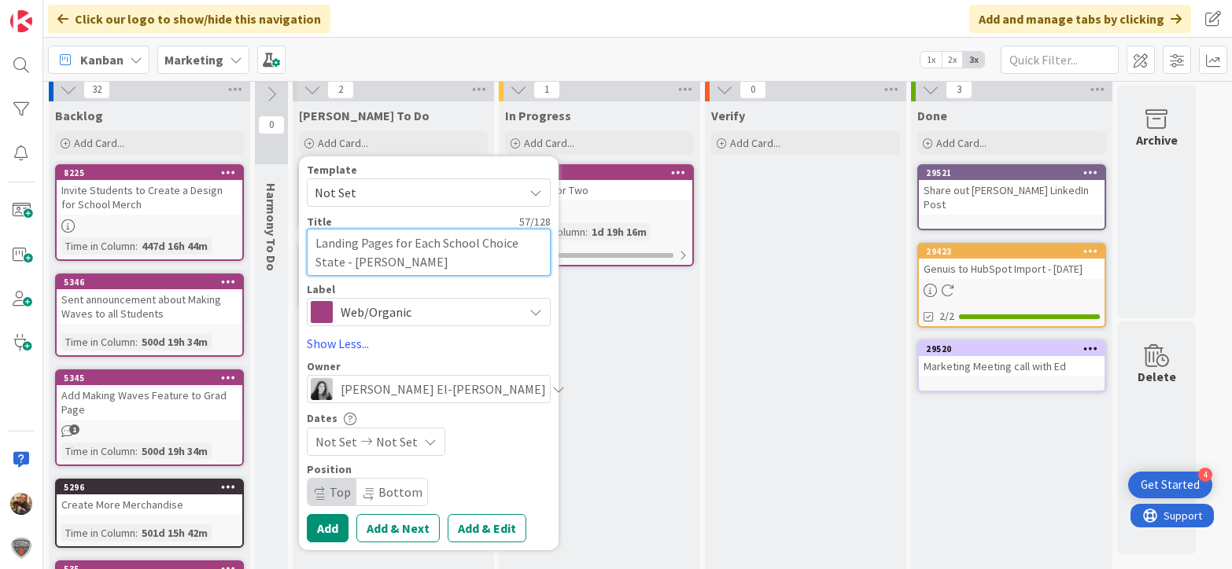
type textarea "x"
type textarea "Landing Pages for Each School Choice State - [PERSON_NAME]"
type textarea "x"
type textarea "Landing Pages for Each School Choice State - [PERSON_NAME]"
type textarea "x"
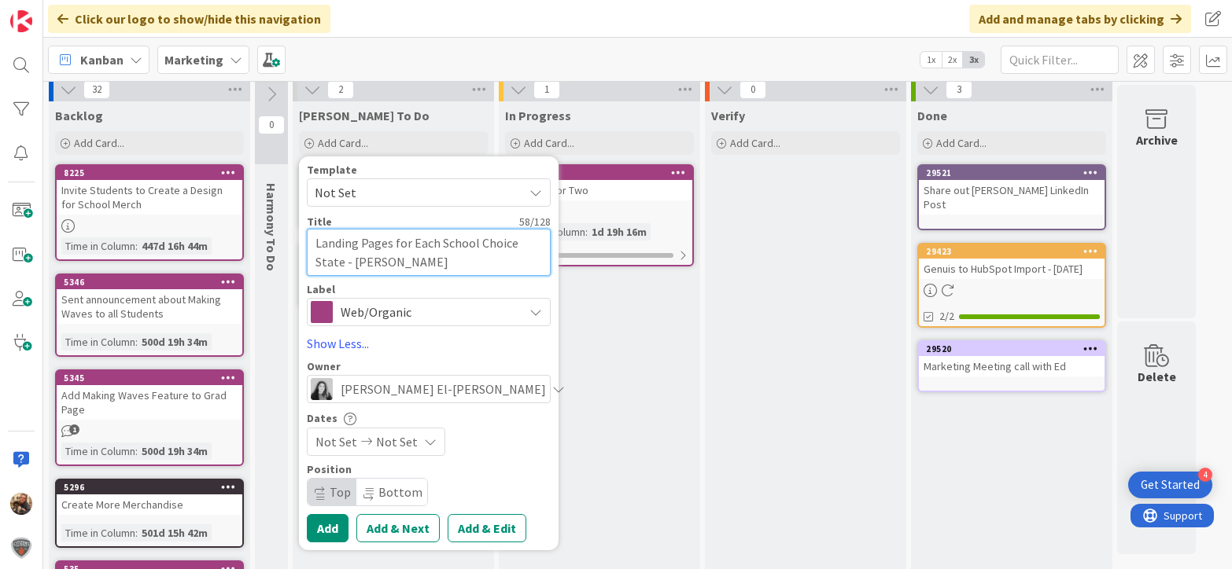
type textarea "Landing Pages for Each School Choice State - [PERSON_NAME]"
type textarea "x"
type textarea "Landing Pages for Each School Choice State - [PERSON_NAME]"
type textarea "x"
type textarea "Landing Pages for Each School Choice State - [PERSON_NAME] C"
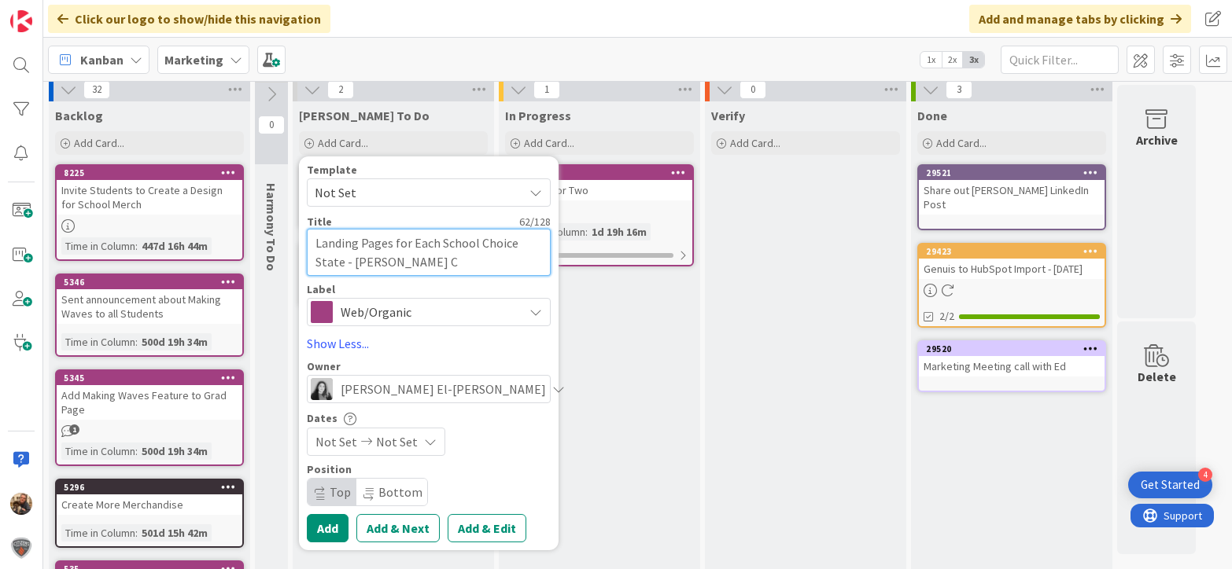
type textarea "x"
type textarea "Landing Pages for Each School Choice State - [PERSON_NAME] Co"
type textarea "x"
type textarea "Landing Pages for Each School Choice State - [PERSON_NAME] Con"
type textarea "x"
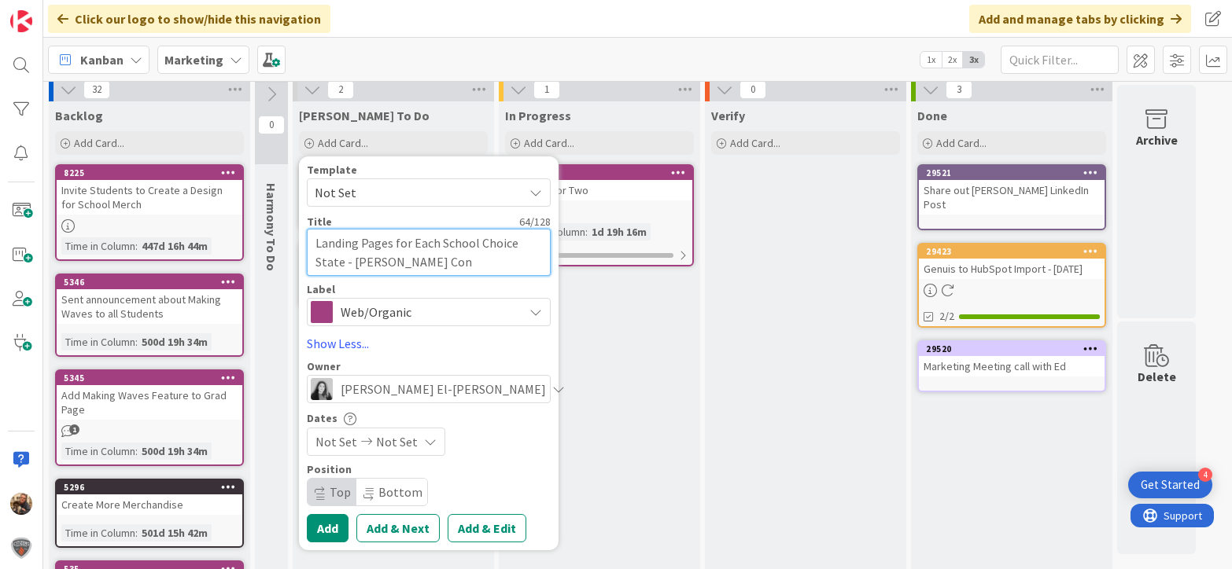
type textarea "Landing Pages for Each School Choice State - [PERSON_NAME] Cont"
type textarea "x"
type textarea "Landing Pages for Each School Choice State - [PERSON_NAME] [PERSON_NAME]"
type textarea "x"
type textarea "Landing Pages for Each School Choice State - [PERSON_NAME] Conten"
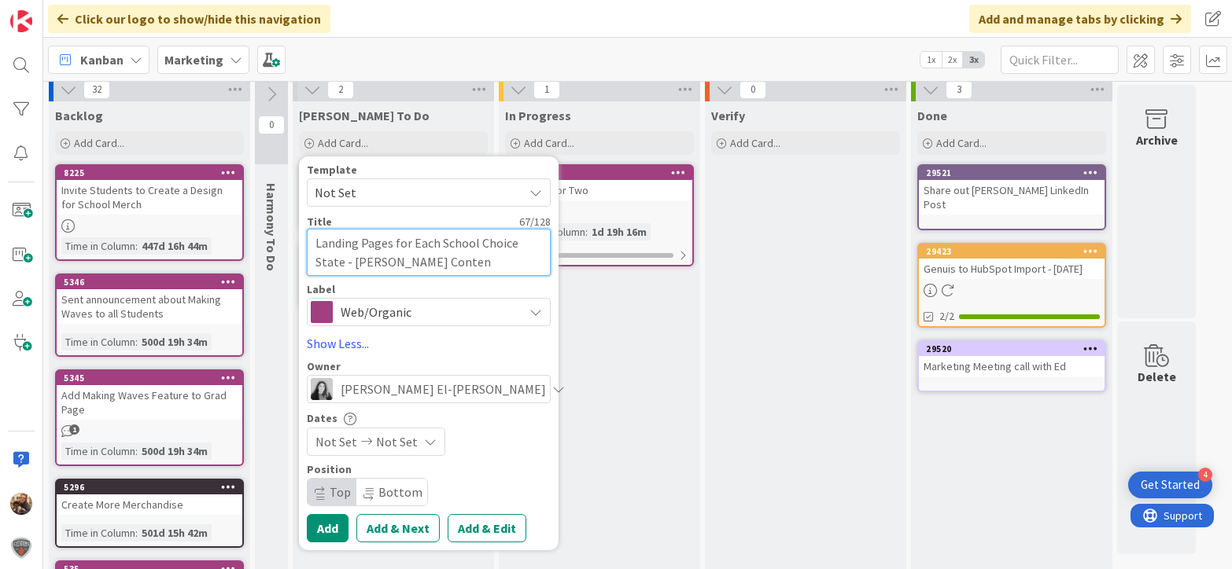
type textarea "x"
type textarea "Landing Pages for Each School Choice State - [PERSON_NAME] Content"
click at [333, 528] on button "Add" at bounding box center [328, 528] width 42 height 28
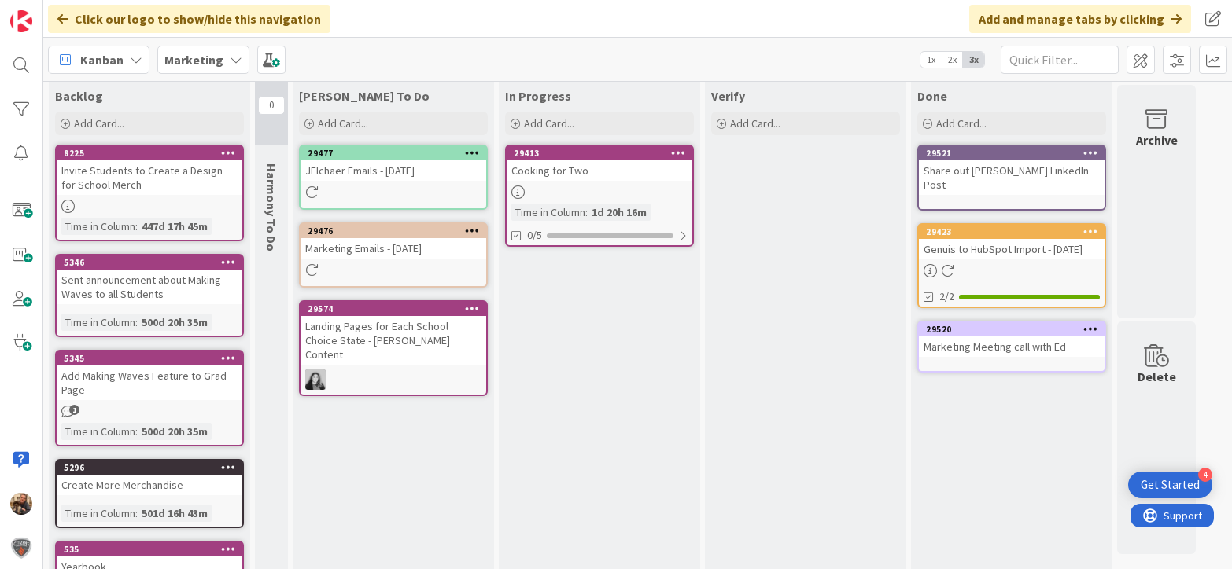
scroll to position [0, 0]
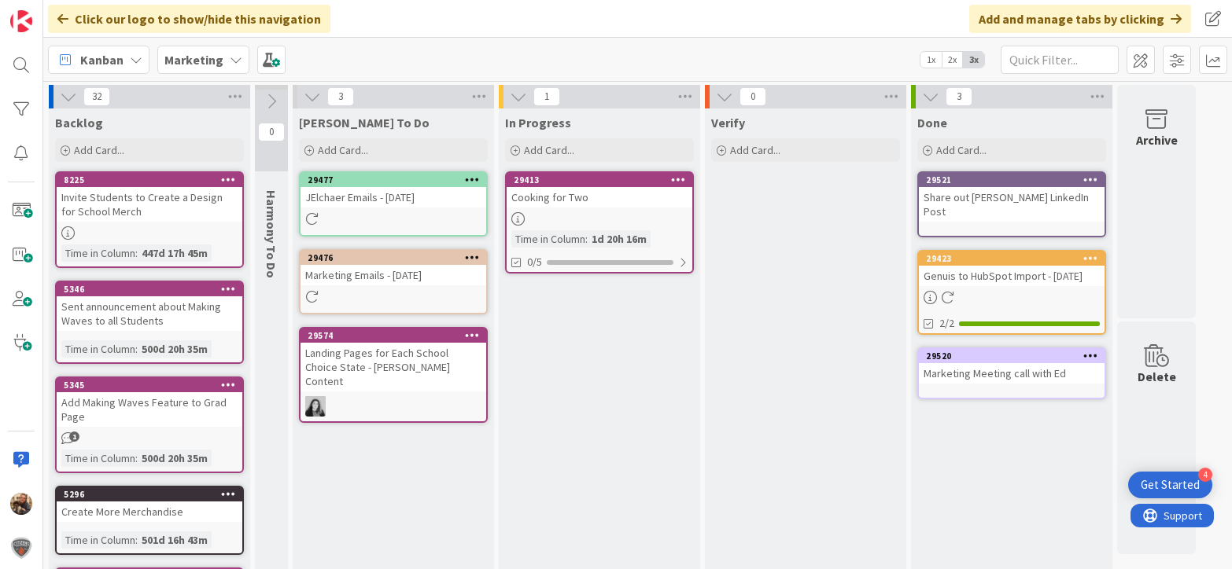
click at [216, 56] on b "Marketing" at bounding box center [193, 60] width 59 height 16
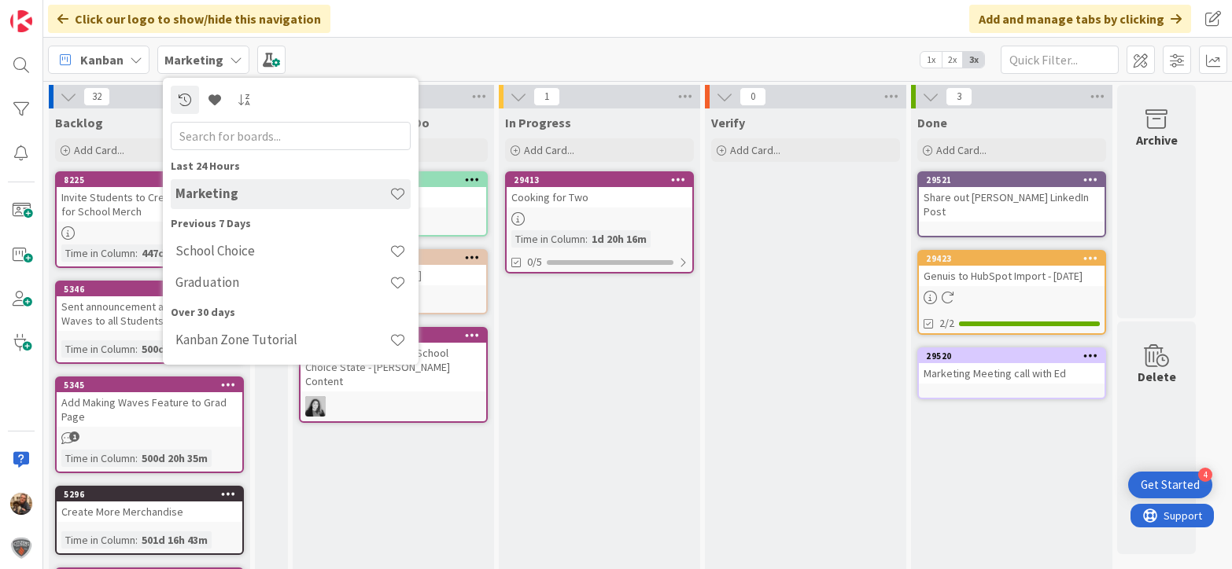
click at [352, 68] on div "Kanban Marketing Last 24 Hours Marketing Previous 7 Days School Choice Graduati…" at bounding box center [637, 59] width 1188 height 43
